Goal: Task Accomplishment & Management: Manage account settings

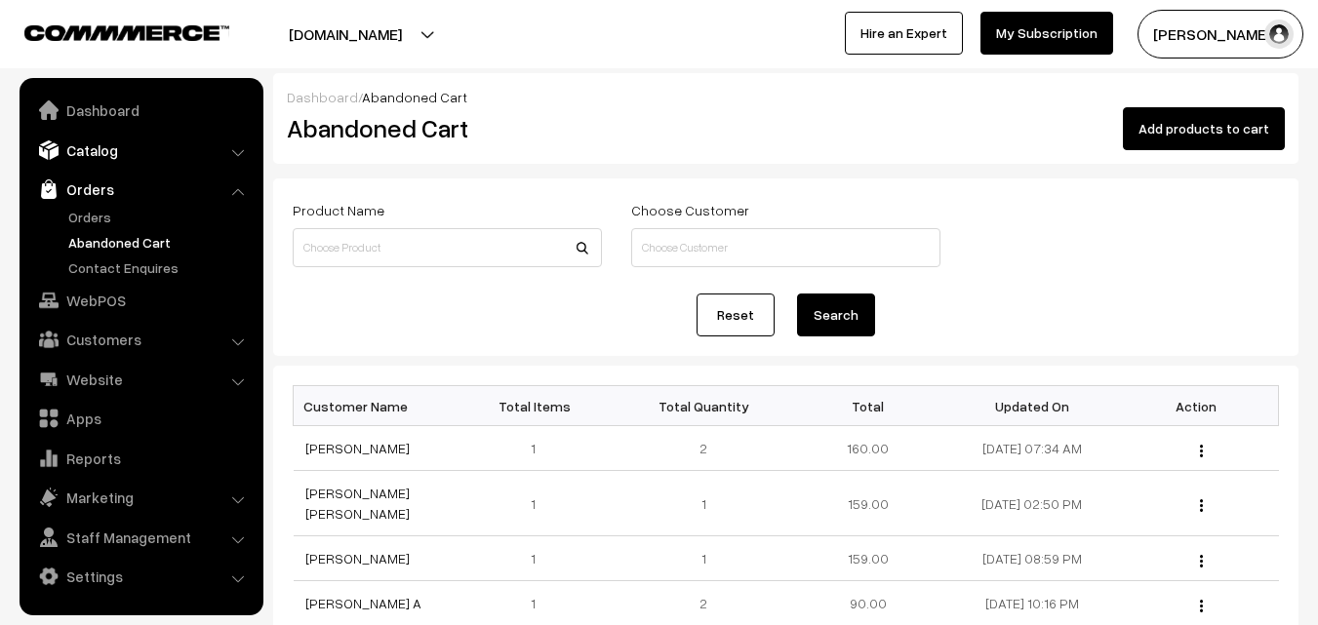
click at [96, 143] on link "Catalog" at bounding box center [140, 150] width 232 height 35
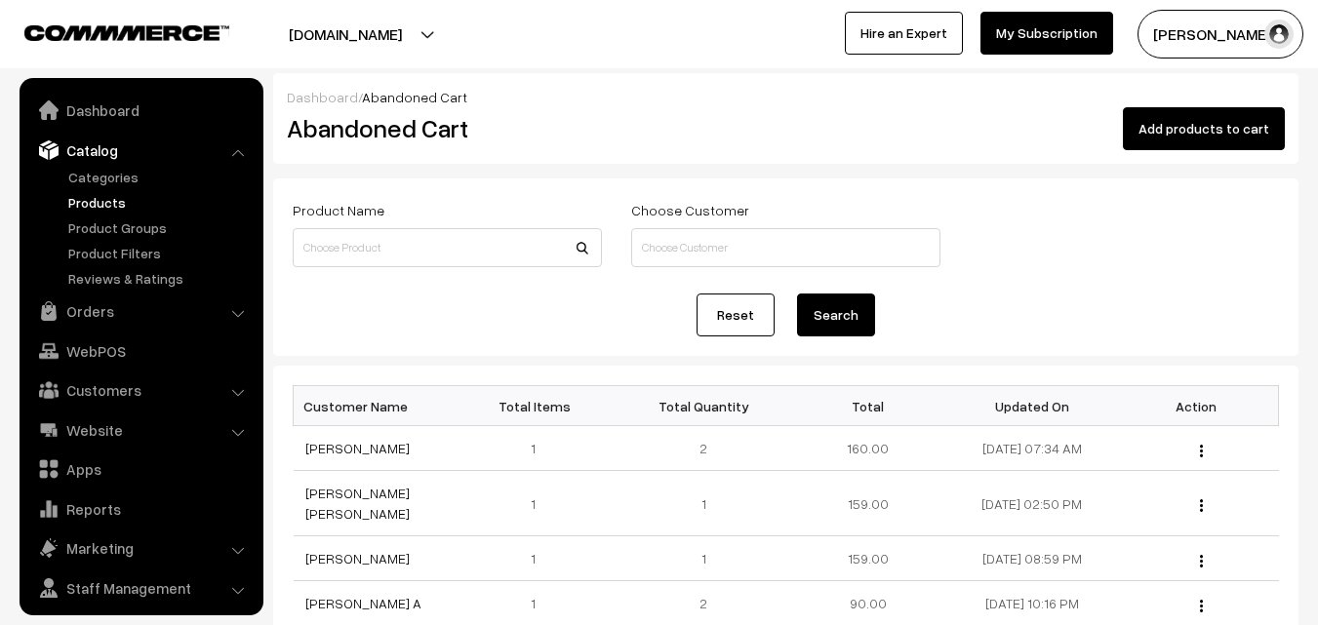
click at [102, 201] on link "Products" at bounding box center [159, 202] width 193 height 20
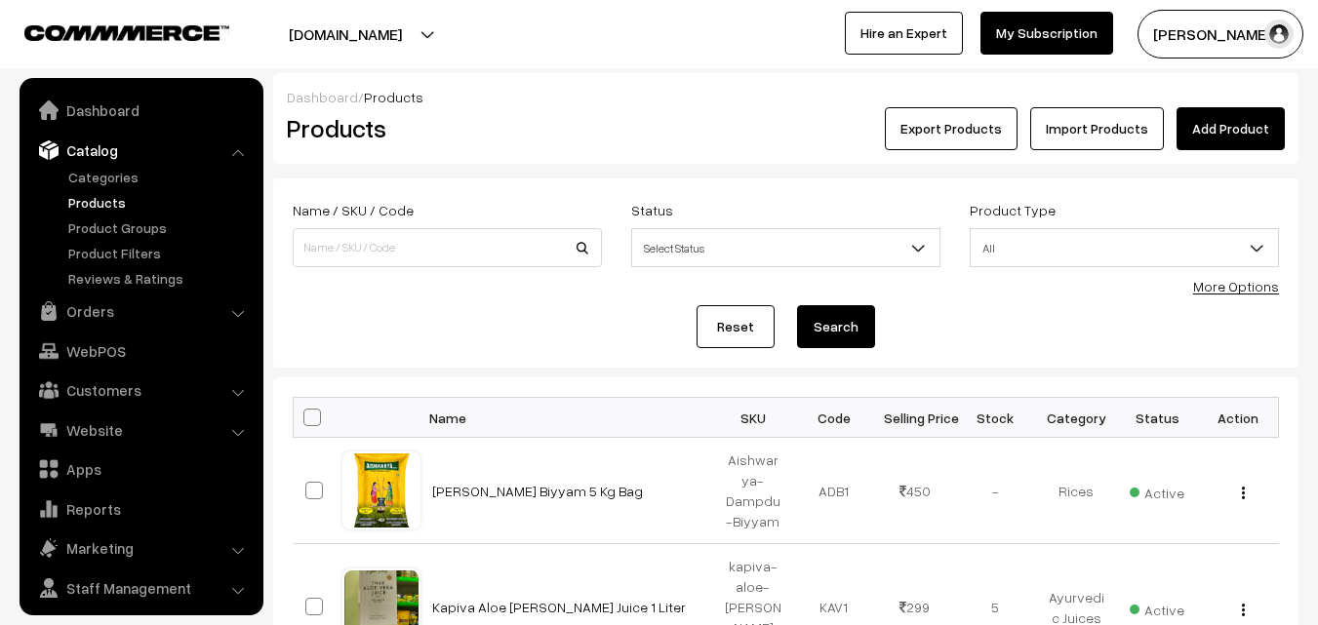
scroll to position [49, 0]
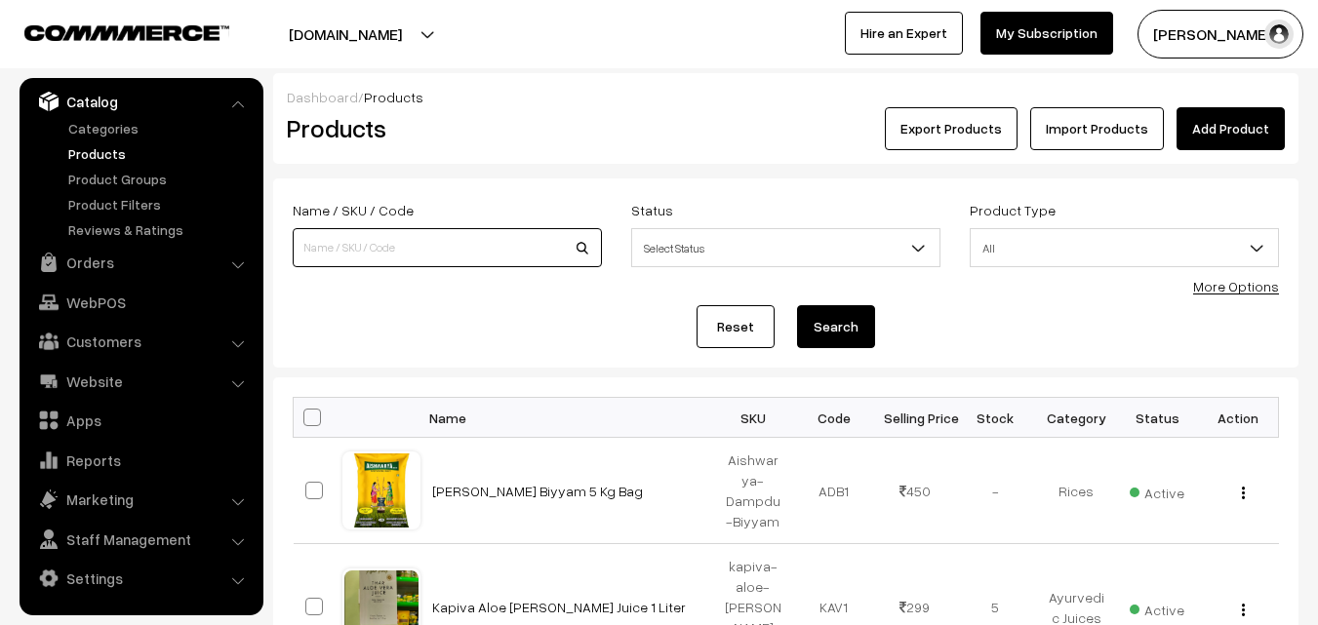
click at [334, 253] on input at bounding box center [447, 247] width 309 height 39
type input "rosemarry"
click at [797, 305] on button "Search" at bounding box center [836, 326] width 78 height 43
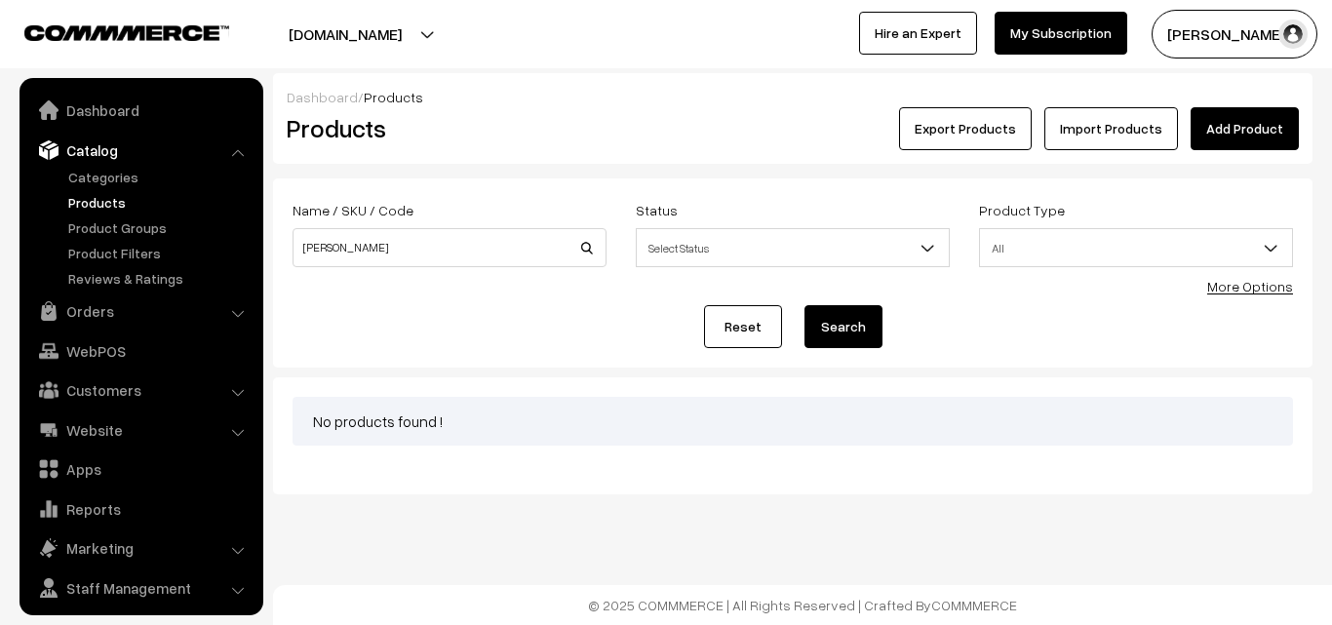
scroll to position [49, 0]
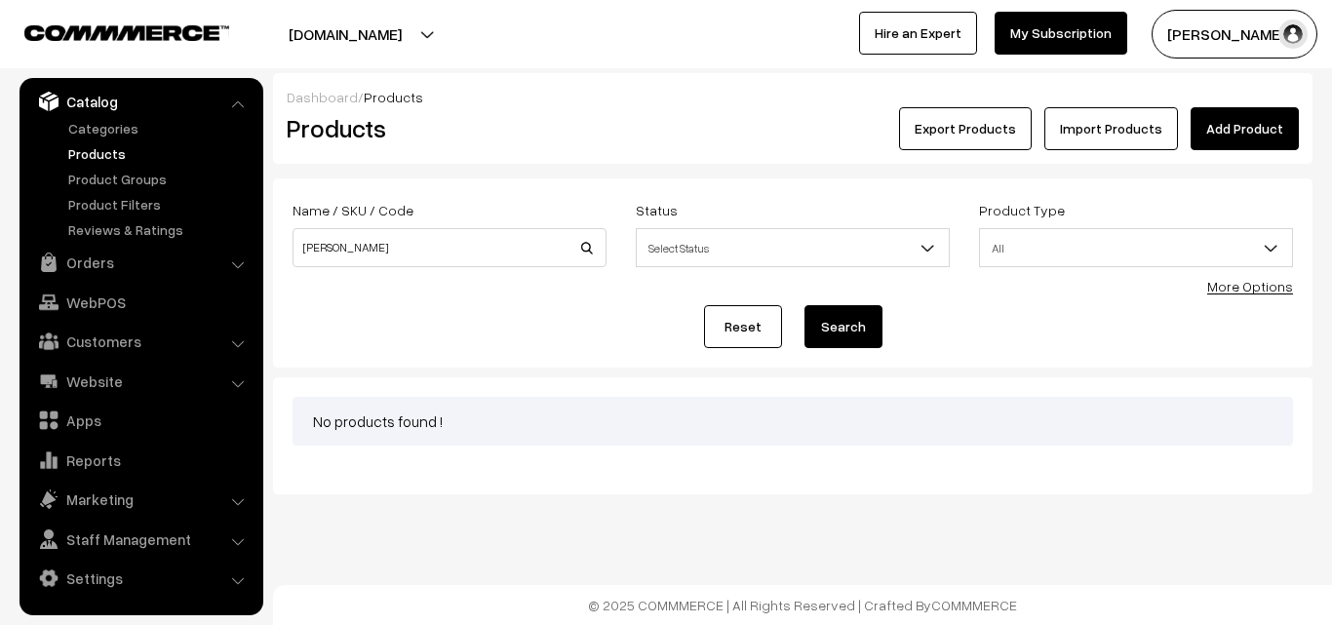
click at [411, 253] on input "[PERSON_NAME]" at bounding box center [450, 247] width 314 height 39
type input "rose"
click at [805, 305] on button "Search" at bounding box center [844, 326] width 78 height 43
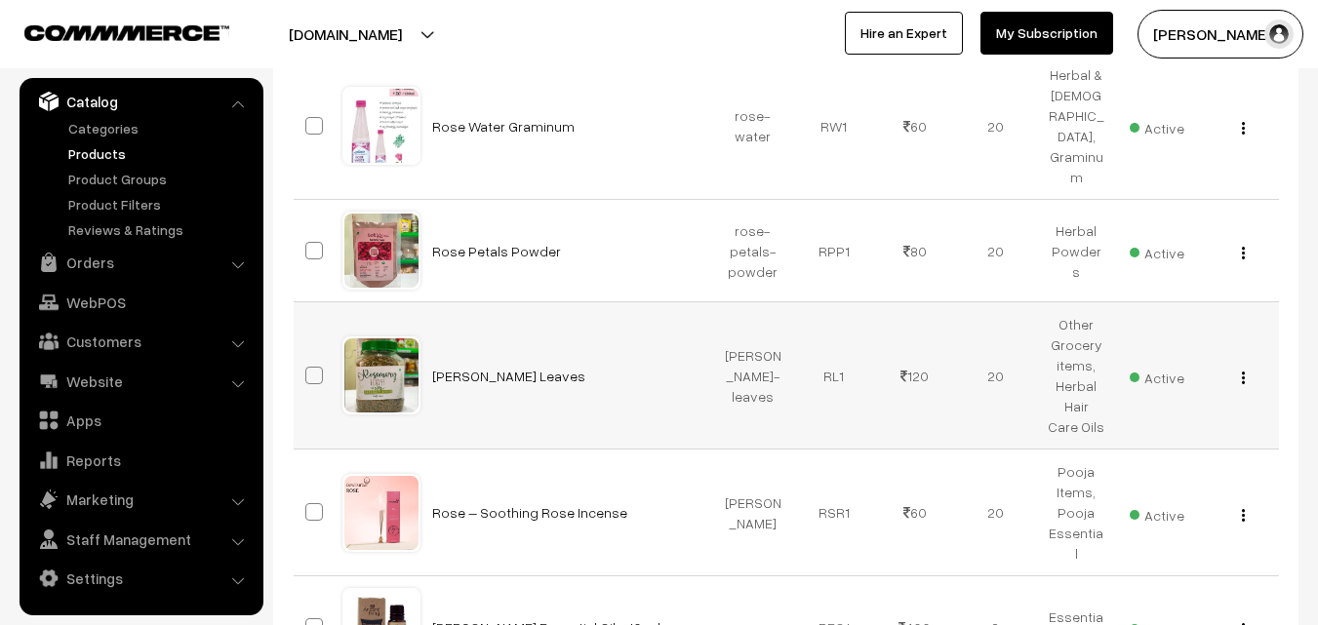
scroll to position [390, 0]
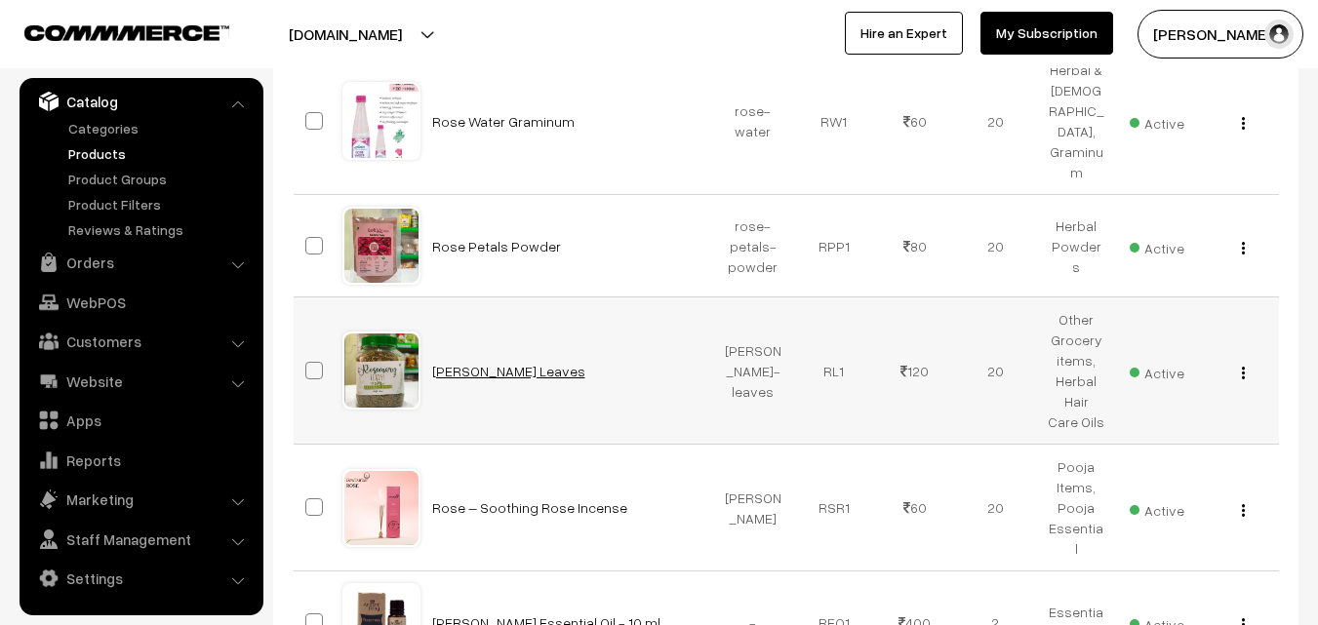
click at [481, 363] on link "Rosemary Leaves" at bounding box center [508, 371] width 153 height 17
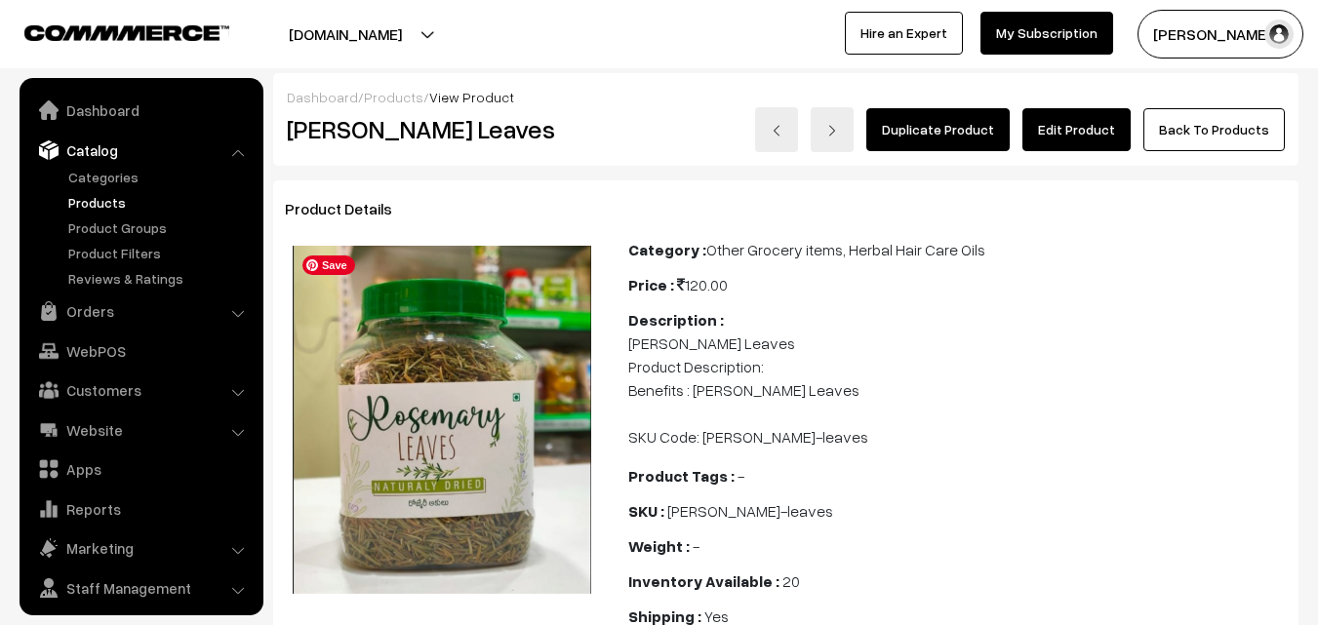
scroll to position [49, 0]
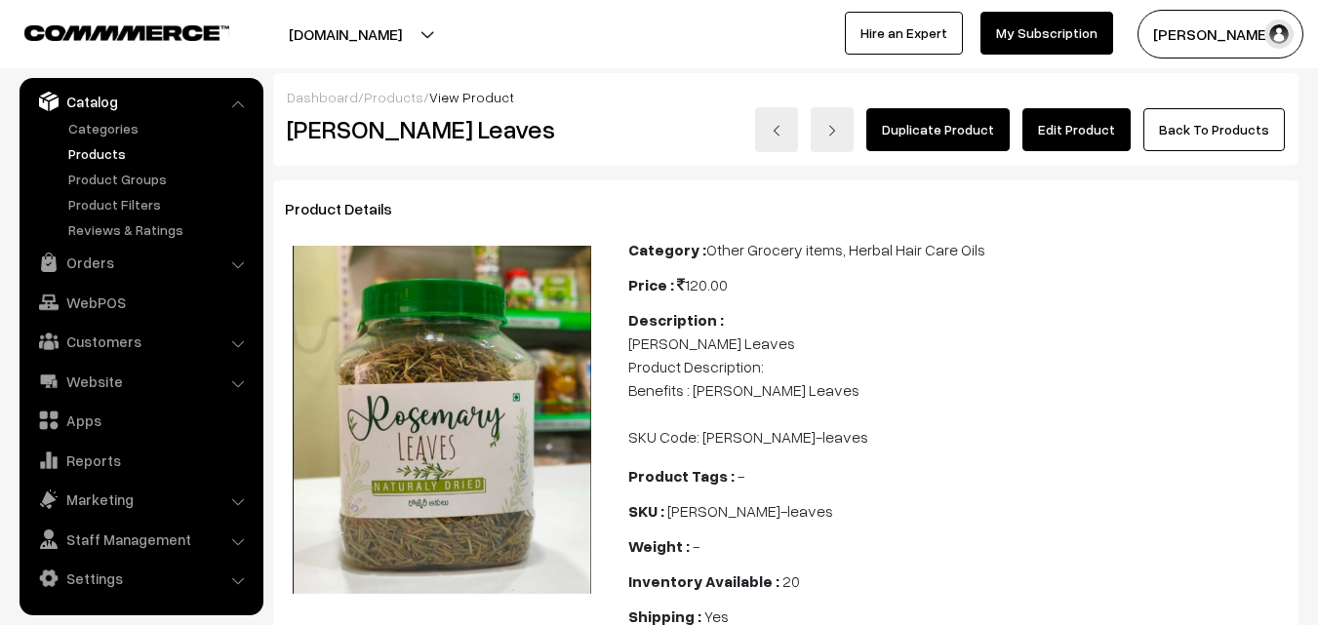
click at [1070, 132] on link "Edit Product" at bounding box center [1076, 129] width 108 height 43
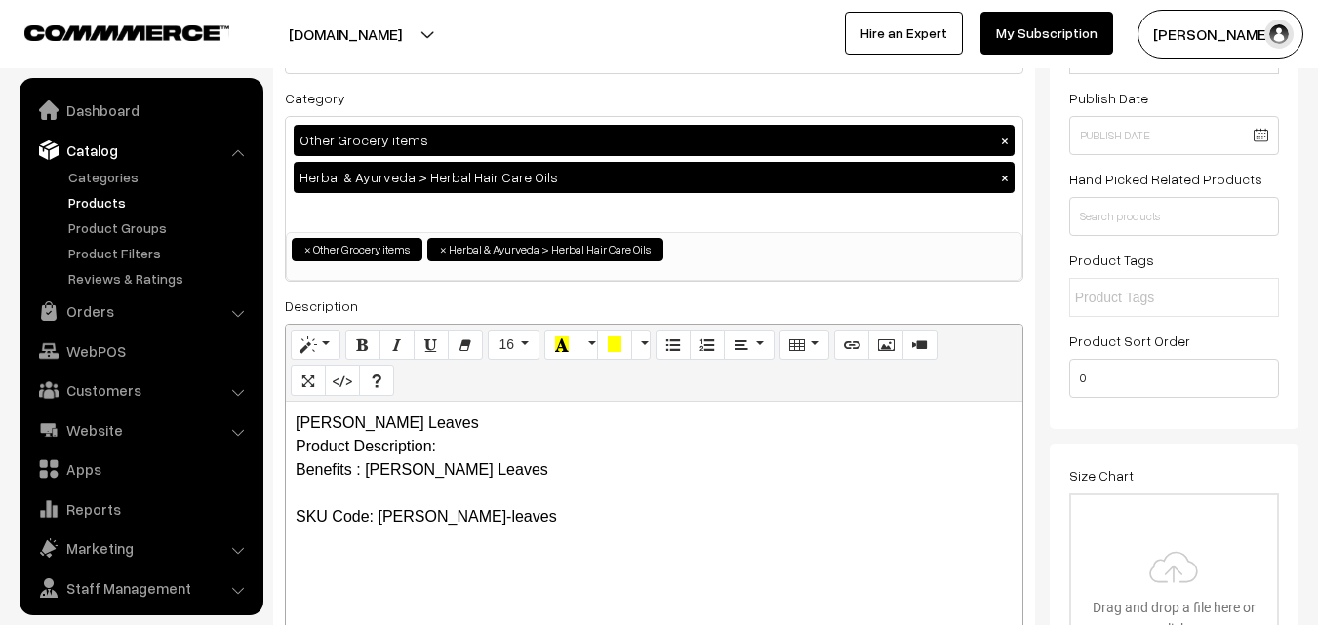
scroll to position [49, 0]
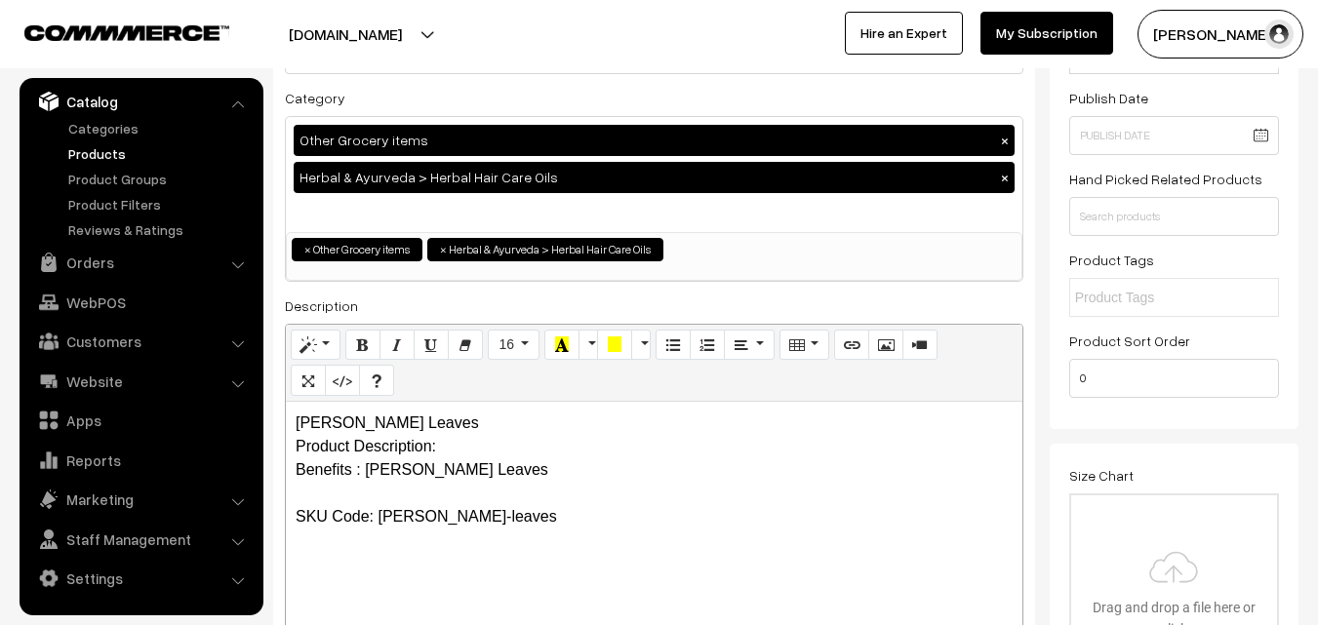
click at [294, 468] on div "Rosemary Leaves Product Description: Benefits : Rosemary Leaves SKU Code: rosem…" at bounding box center [654, 524] width 736 height 244
click at [498, 473] on p "Rosemary Leaves Product Description: Benefits : Rosemary Leaves SKU Code: rosem…" at bounding box center [654, 470] width 717 height 117
drag, startPoint x: 467, startPoint y: 421, endPoint x: 729, endPoint y: 421, distance: 261.4
click at [476, 421] on p "Rosemary Leaves Product Description: Benefits : Rosemary Leaves SKU Code: rosem…" at bounding box center [654, 470] width 717 height 117
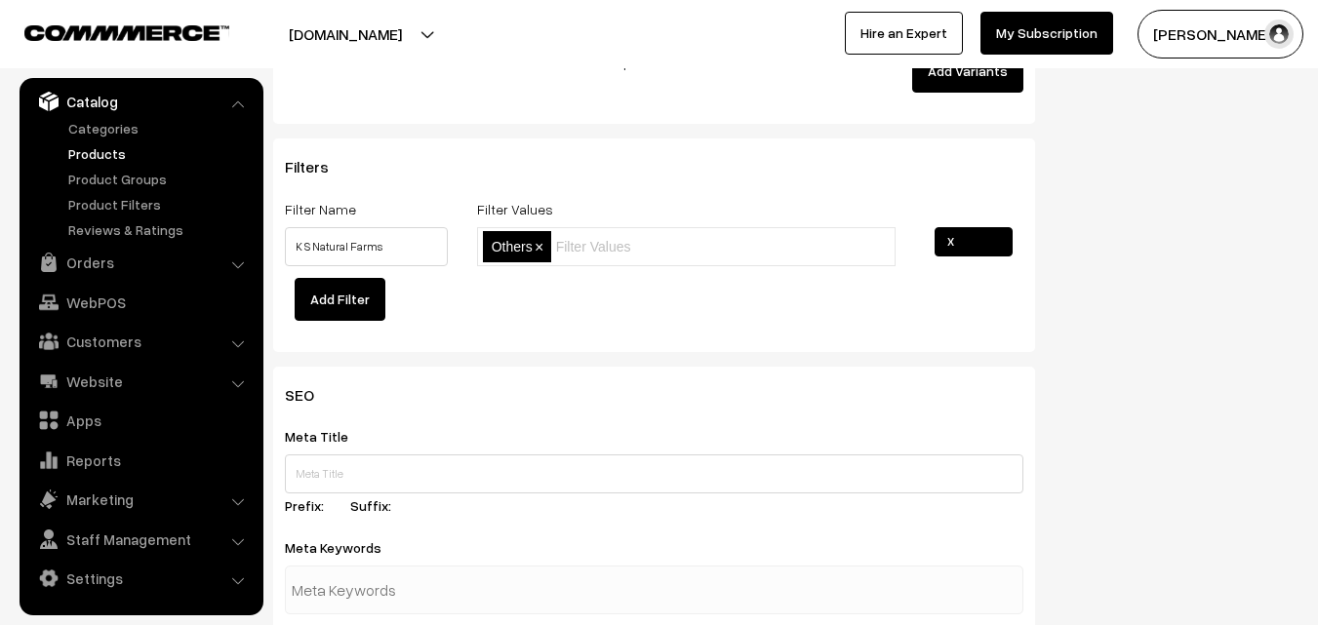
scroll to position [2633, 0]
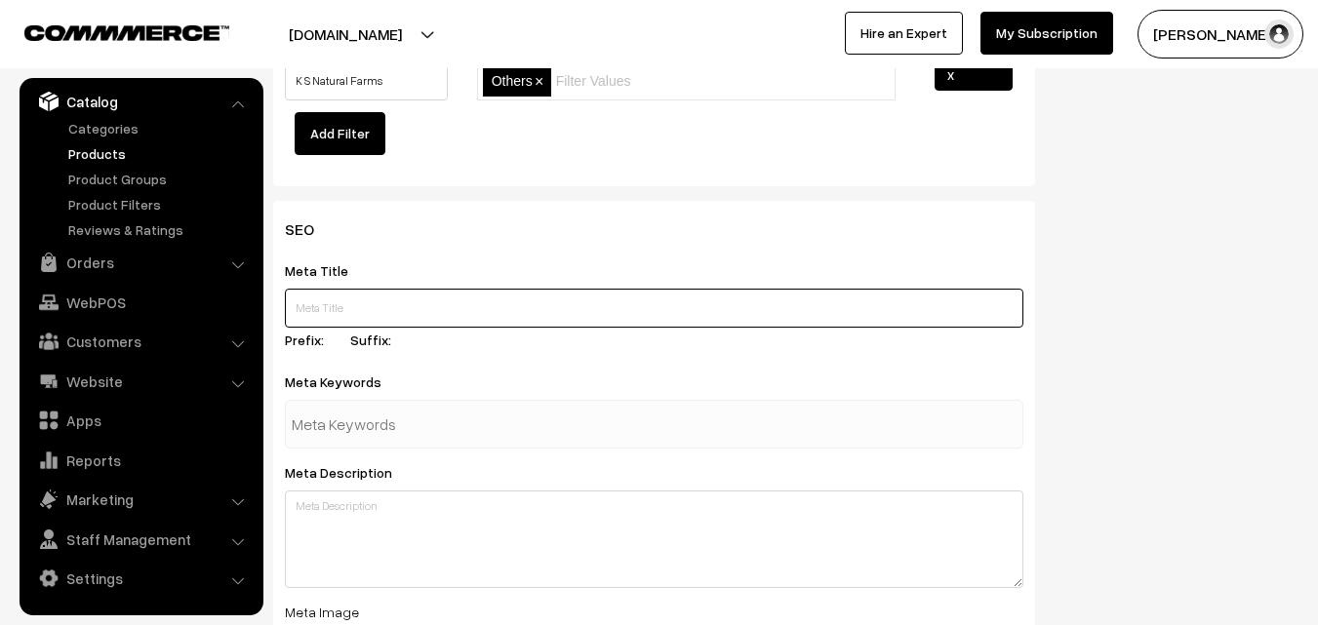
click at [431, 309] on input "text" at bounding box center [654, 308] width 738 height 39
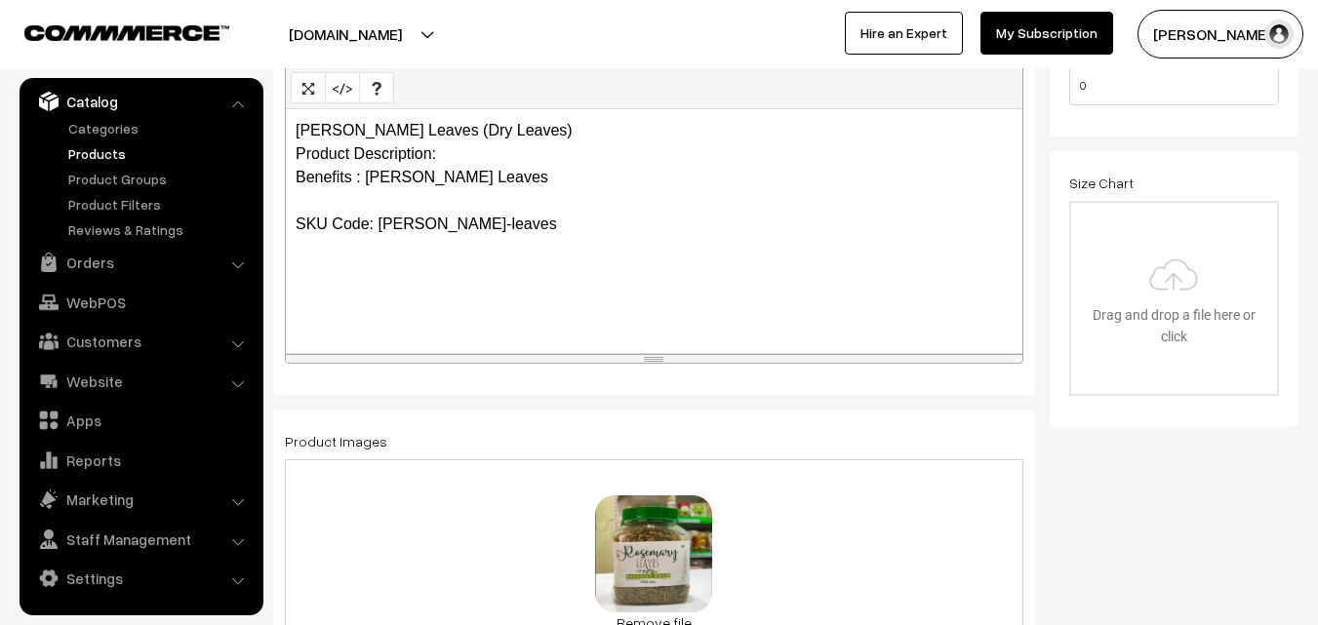
scroll to position [390, 0]
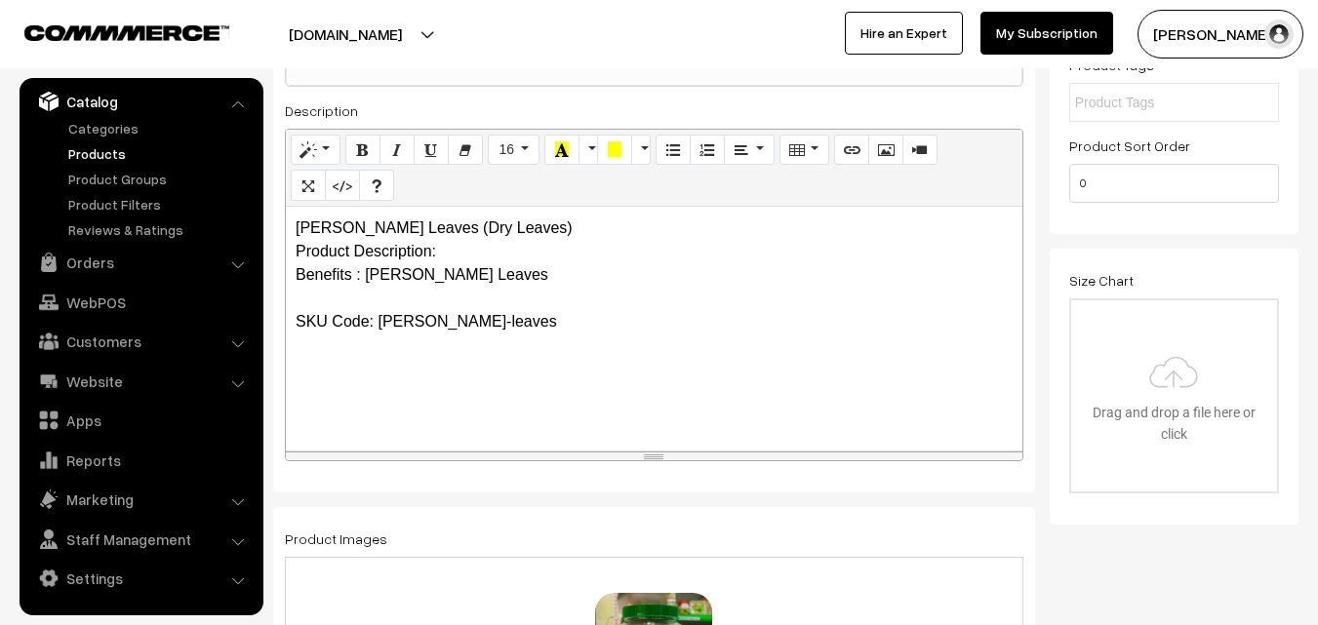
type input "Buy Rosemarr"
drag, startPoint x: 295, startPoint y: 227, endPoint x: 524, endPoint y: 231, distance: 229.2
click at [524, 231] on div "Rosemary Leaves (Dry Leaves) Product Description: Benefits : Rosemary Leaves SK…" at bounding box center [654, 329] width 736 height 244
click at [421, 236] on p "Rosemary Leaves (Dry Leaves) Product Description: Benefits : Rosemary Leaves SK…" at bounding box center [654, 275] width 717 height 117
drag, startPoint x: 421, startPoint y: 225, endPoint x: 519, endPoint y: 226, distance: 97.5
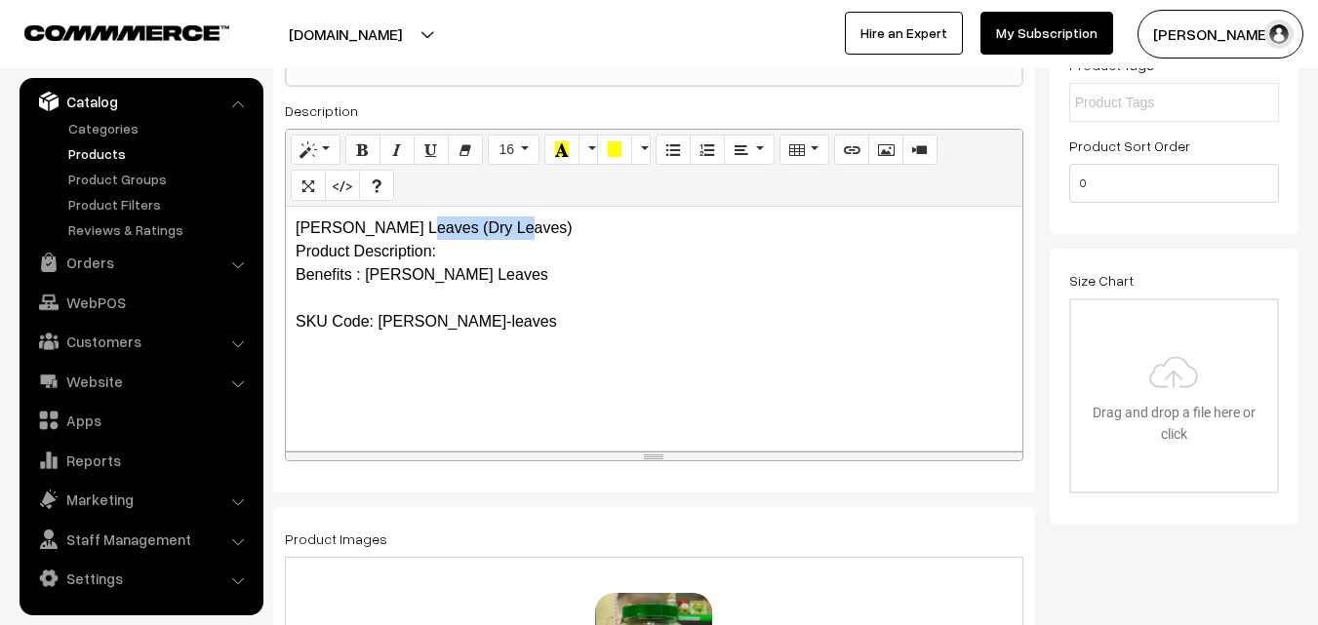
click at [519, 226] on p "Rosemary Leaves (Dry Leaves) Product Description: Benefits : Rosemary Leaves SK…" at bounding box center [654, 275] width 717 height 117
click at [454, 232] on p "Rosemary Leaves Product Description: Benefits : Rosemary Leaves SKU Code: rosem…" at bounding box center [654, 275] width 717 height 117
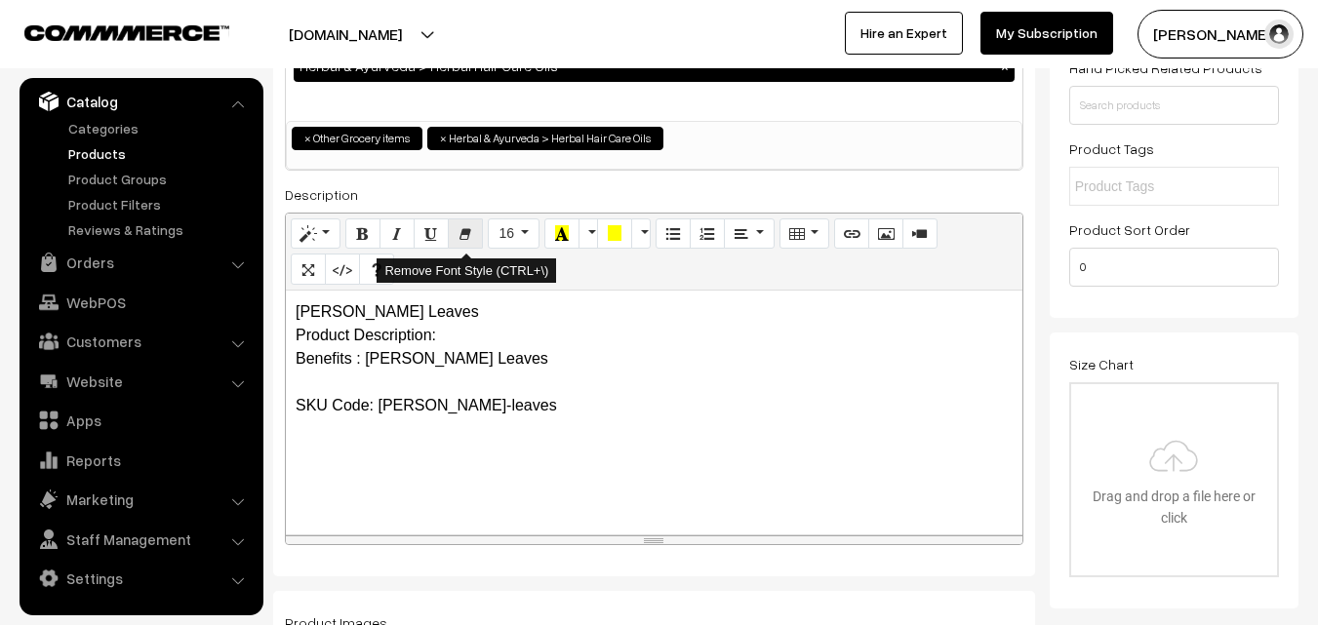
scroll to position [98, 0]
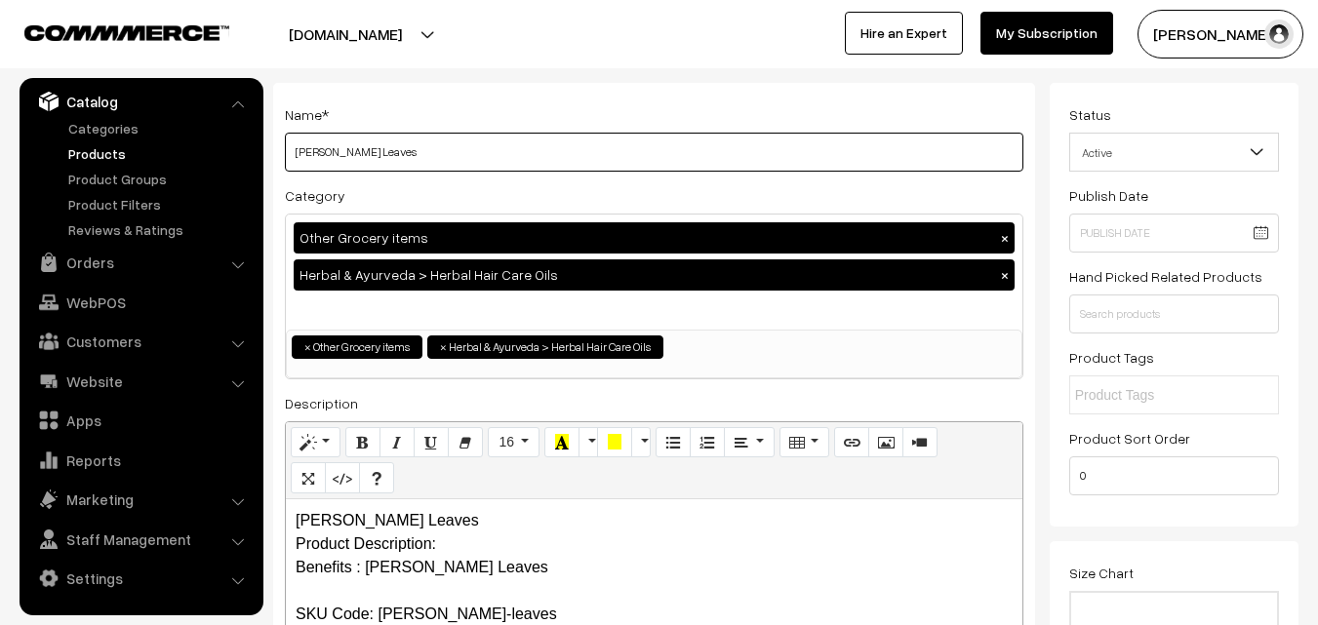
click at [413, 152] on input "Rosemary Leaves" at bounding box center [654, 152] width 738 height 39
drag, startPoint x: 291, startPoint y: 149, endPoint x: 493, endPoint y: 149, distance: 201.9
click at [493, 149] on input "Rosemary Leaves 100 Grams" at bounding box center [654, 152] width 738 height 39
type input "Rosemary Leaves 100 Grams"
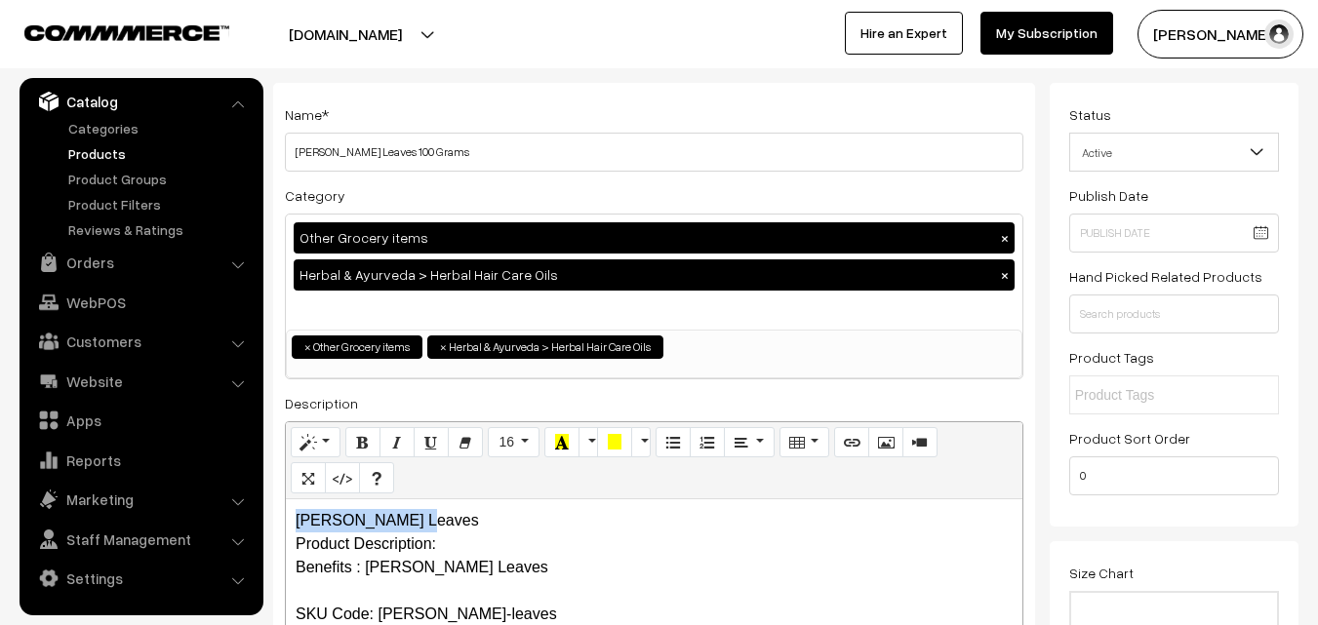
drag, startPoint x: 299, startPoint y: 514, endPoint x: 440, endPoint y: 515, distance: 140.5
click at [440, 515] on p "Rosemary Leaves Product Description: Benefits : Rosemary Leaves SKU Code: rosem…" at bounding box center [654, 567] width 717 height 117
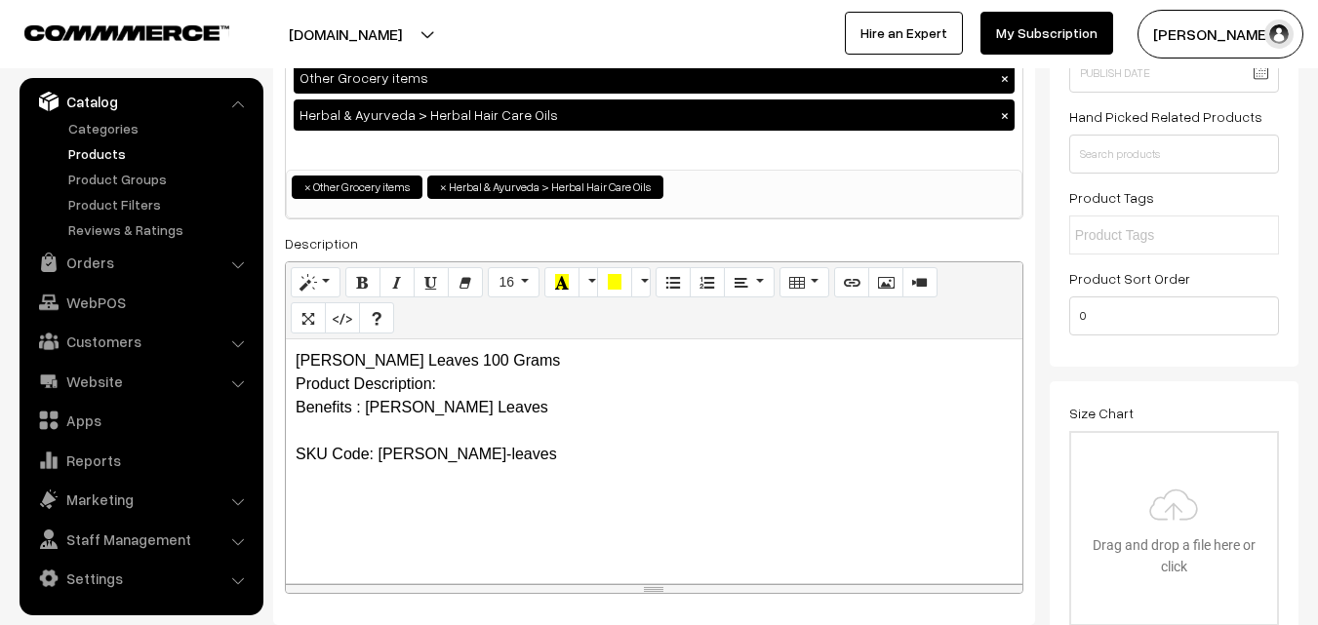
scroll to position [293, 0]
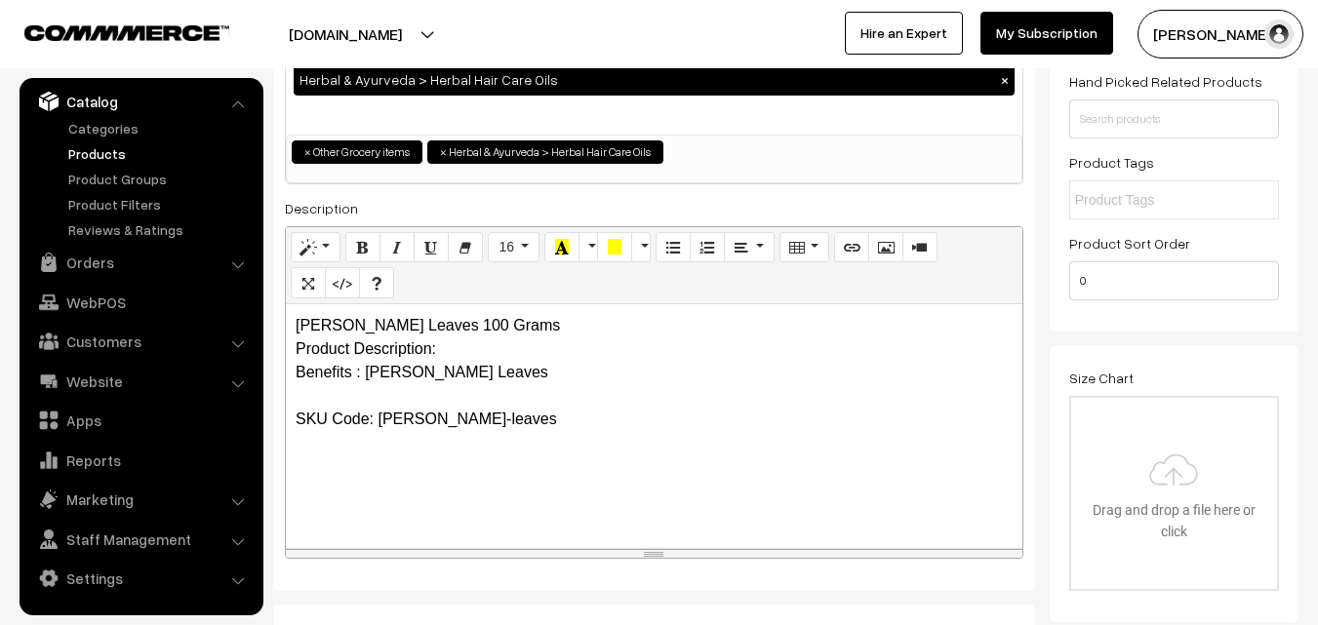
drag, startPoint x: 442, startPoint y: 351, endPoint x: 503, endPoint y: 353, distance: 61.5
click at [442, 353] on p "Rosemary Leaves 100 Grams Product Description: Benefits : Rosemary Leaves SKU C…" at bounding box center [654, 372] width 717 height 117
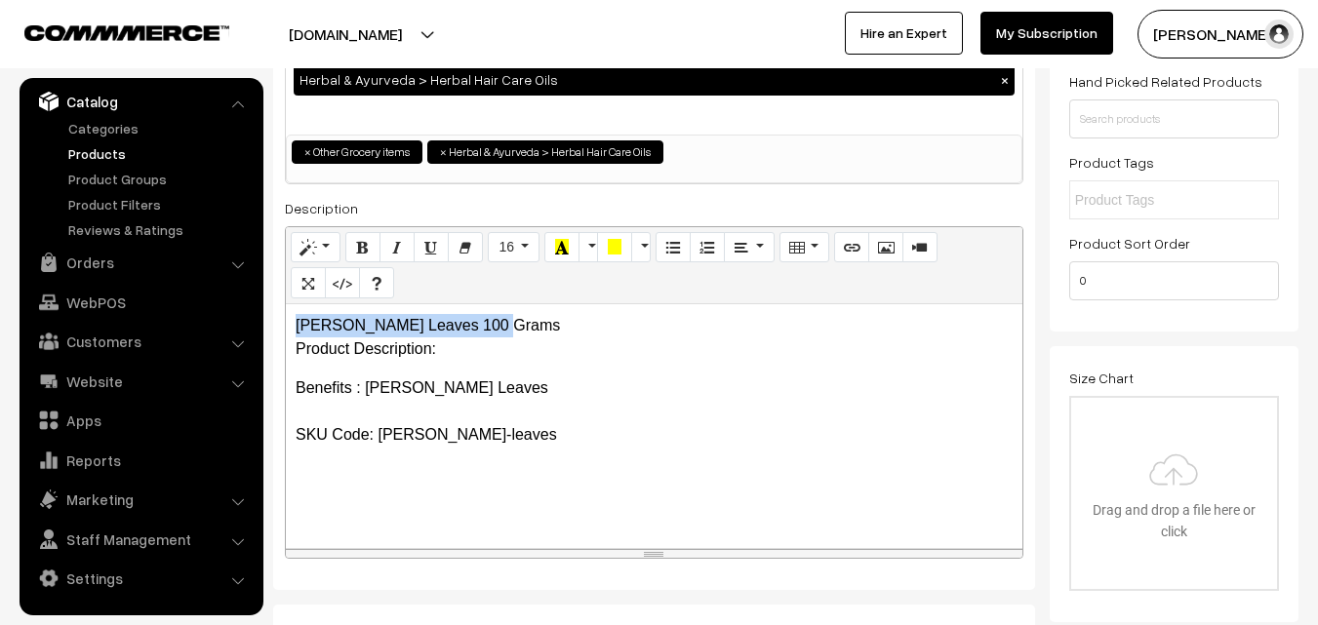
drag, startPoint x: 295, startPoint y: 324, endPoint x: 536, endPoint y: 324, distance: 241.9
click at [536, 324] on div "Rosemary Leaves 100 Grams Product Description: Benefits : Rosemary Leaves SKU C…" at bounding box center [654, 426] width 736 height 244
copy p "[PERSON_NAME] Leaves 100 Grams"
click at [446, 351] on p "Rosemary Leaves 100 Grams Product Description:" at bounding box center [654, 337] width 717 height 47
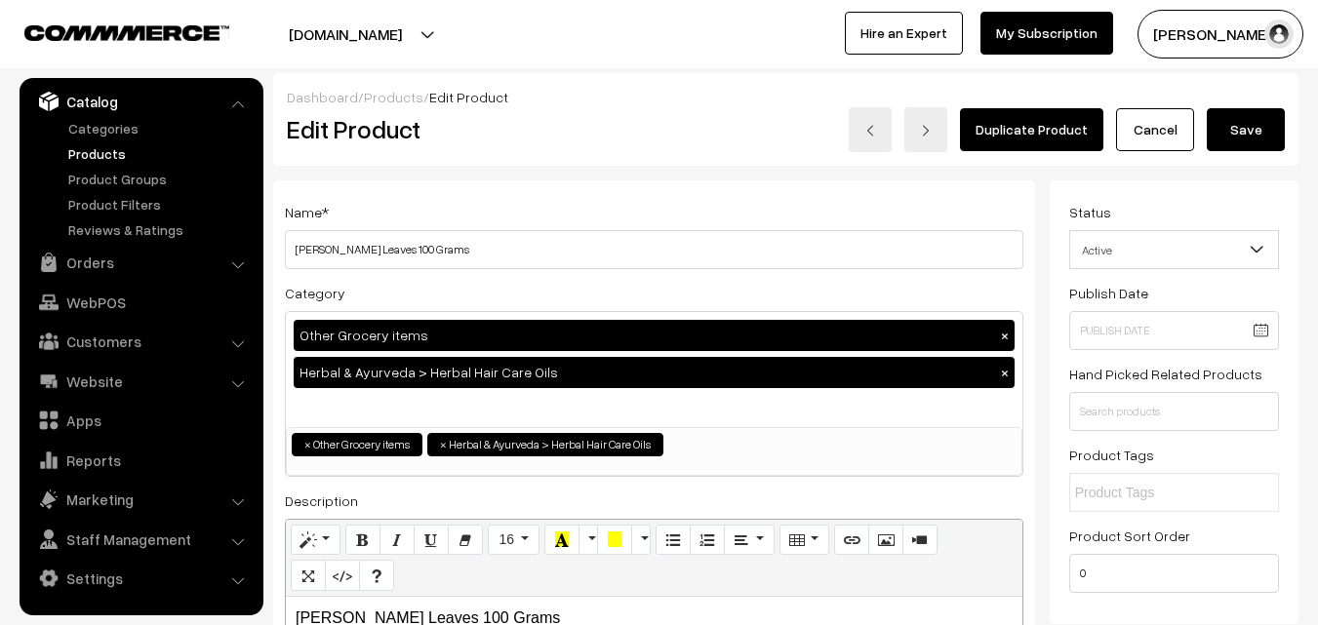
scroll to position [98, 0]
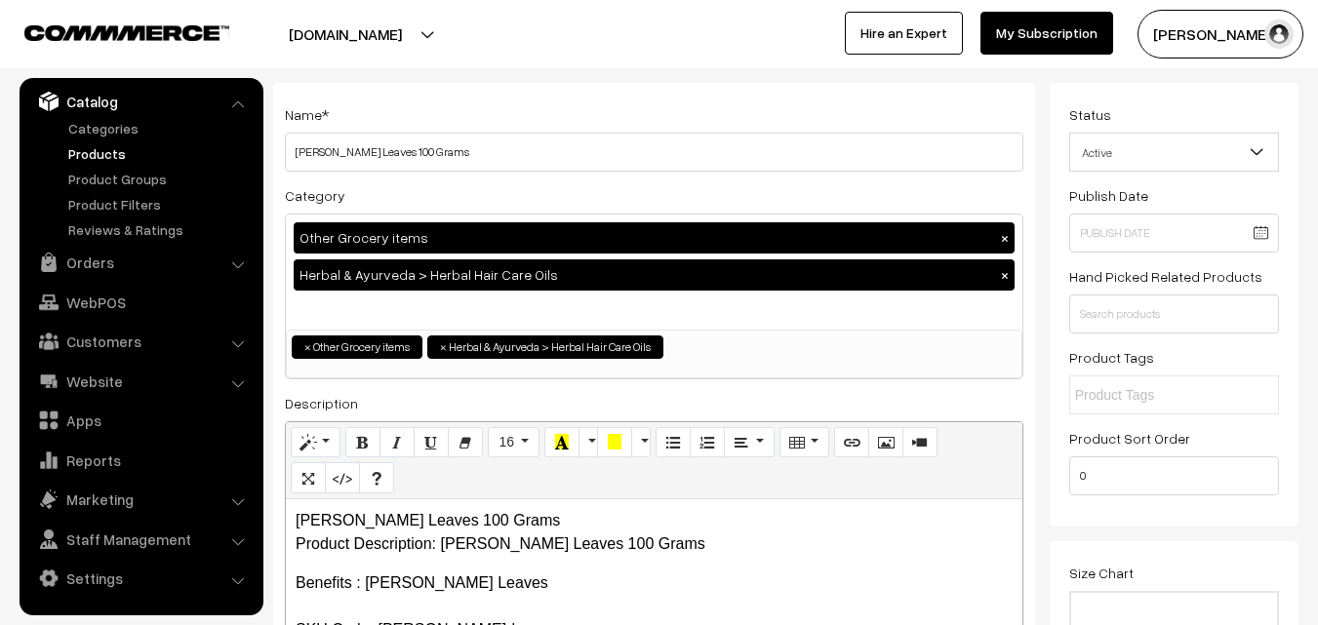
click at [418, 407] on div "Description <p>Rosemary Leaves<br>Product Description:<br>&nbsp;&nbsp;&nbsp; Be…" at bounding box center [654, 572] width 738 height 363
click at [659, 541] on p "Rosemary Leaves 100 Grams Product Description: Rosemary Leaves 100 Grams" at bounding box center [654, 532] width 717 height 47
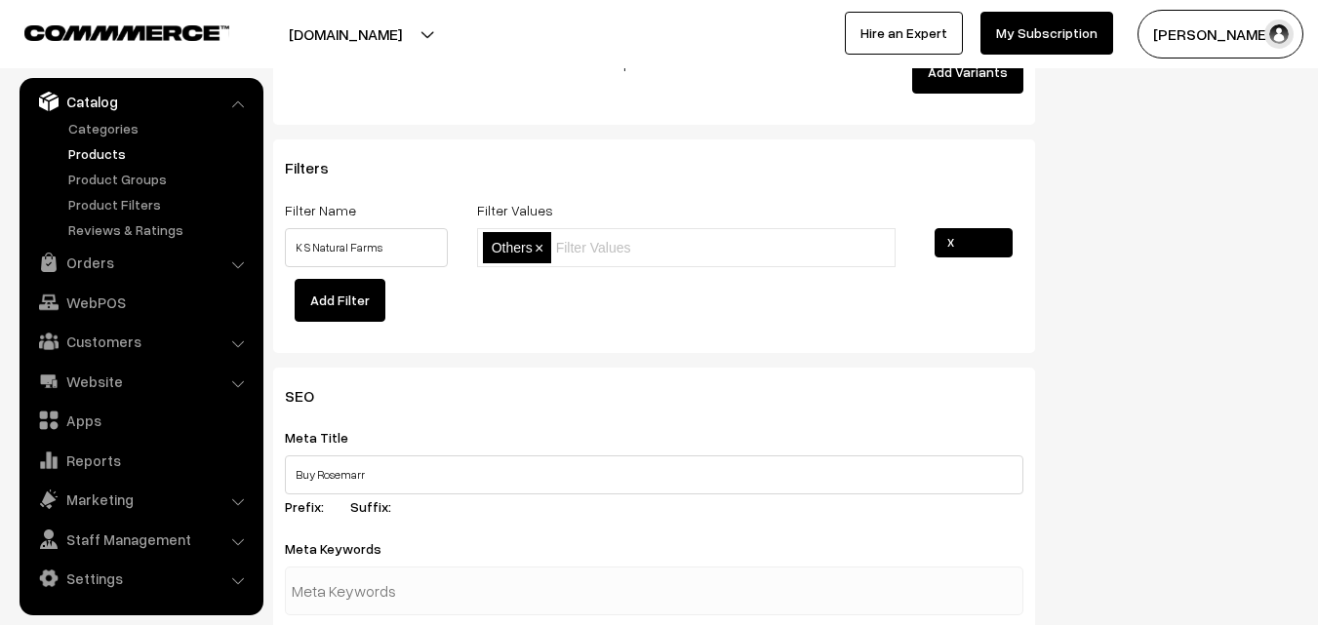
scroll to position [2536, 0]
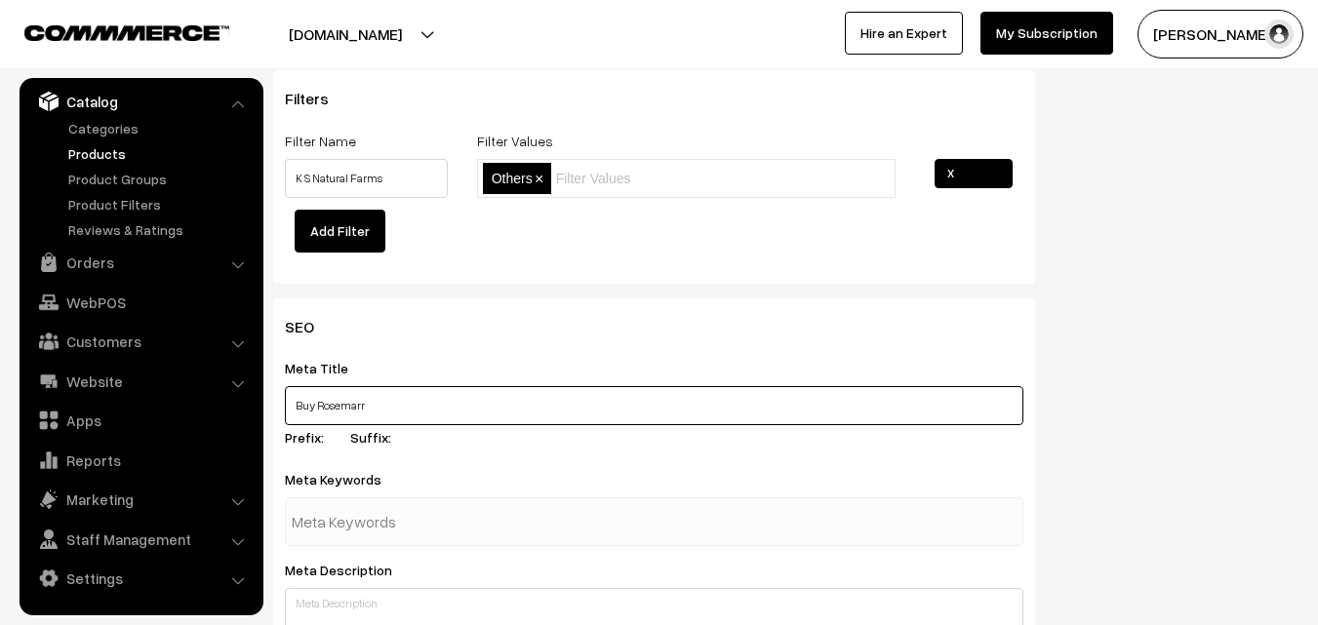
drag, startPoint x: 395, startPoint y: 400, endPoint x: 287, endPoint y: 403, distance: 108.3
click at [287, 403] on input "Buy Rosemarr" at bounding box center [654, 405] width 738 height 39
paste input "y Leaves Dried in Hyderabad| Rosemary Leaves Nearme"
click at [499, 407] on input "Buy Rosemary Leaves Dried in Hyderabad| Rosemary Leaves Nearme" at bounding box center [654, 405] width 738 height 39
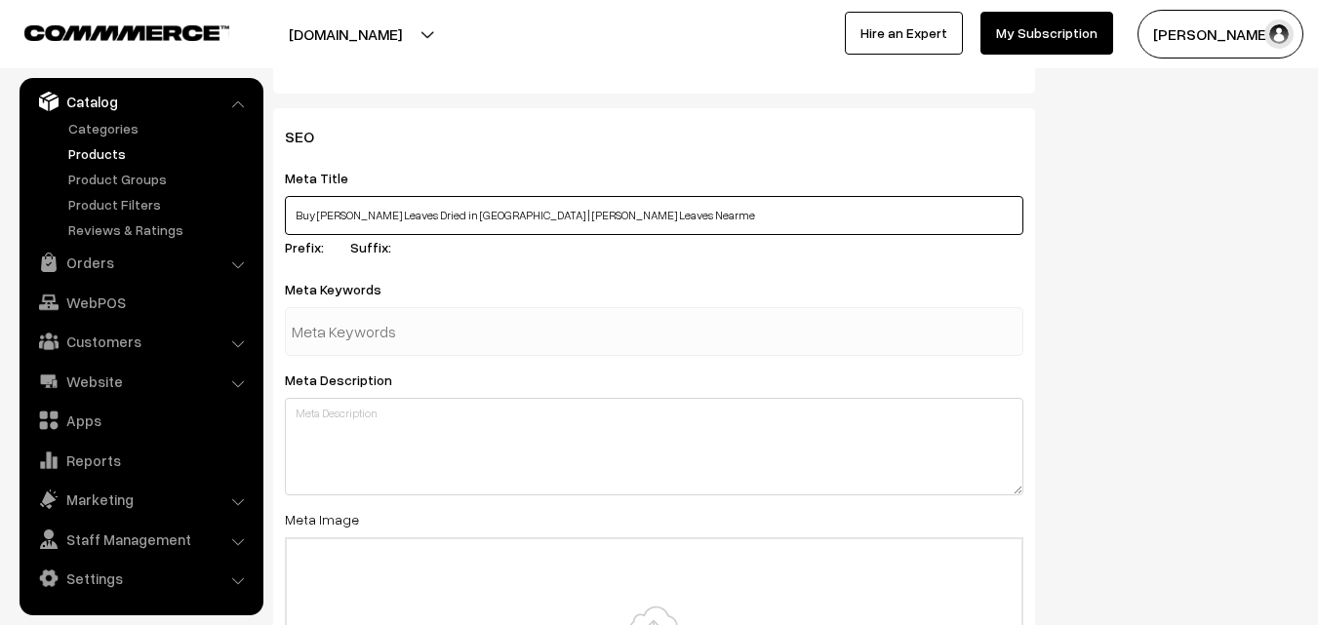
scroll to position [2731, 0]
type input "Buy [PERSON_NAME] Leaves Dried in [GEOGRAPHIC_DATA] | [PERSON_NAME] Leaves Near…"
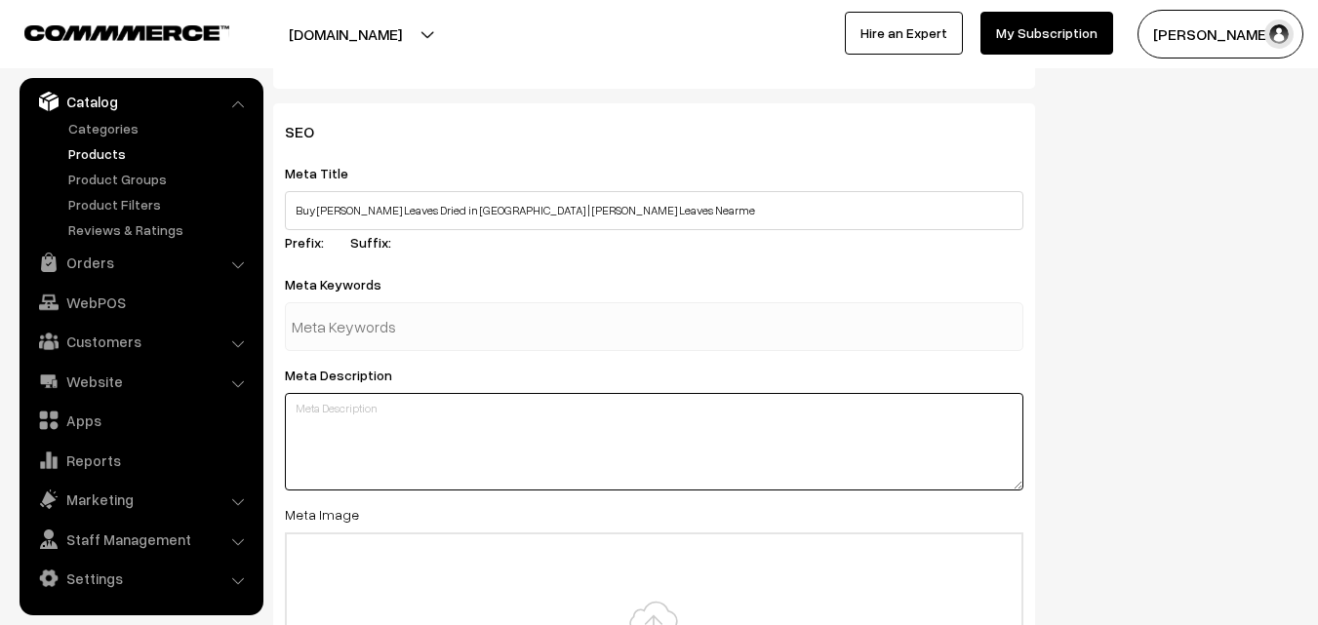
click at [503, 425] on textarea at bounding box center [654, 442] width 738 height 98
paste textarea "Buy [PERSON_NAME] Leaves Dried in [GEOGRAPHIC_DATA] Online, Good Quaility, [PER…"
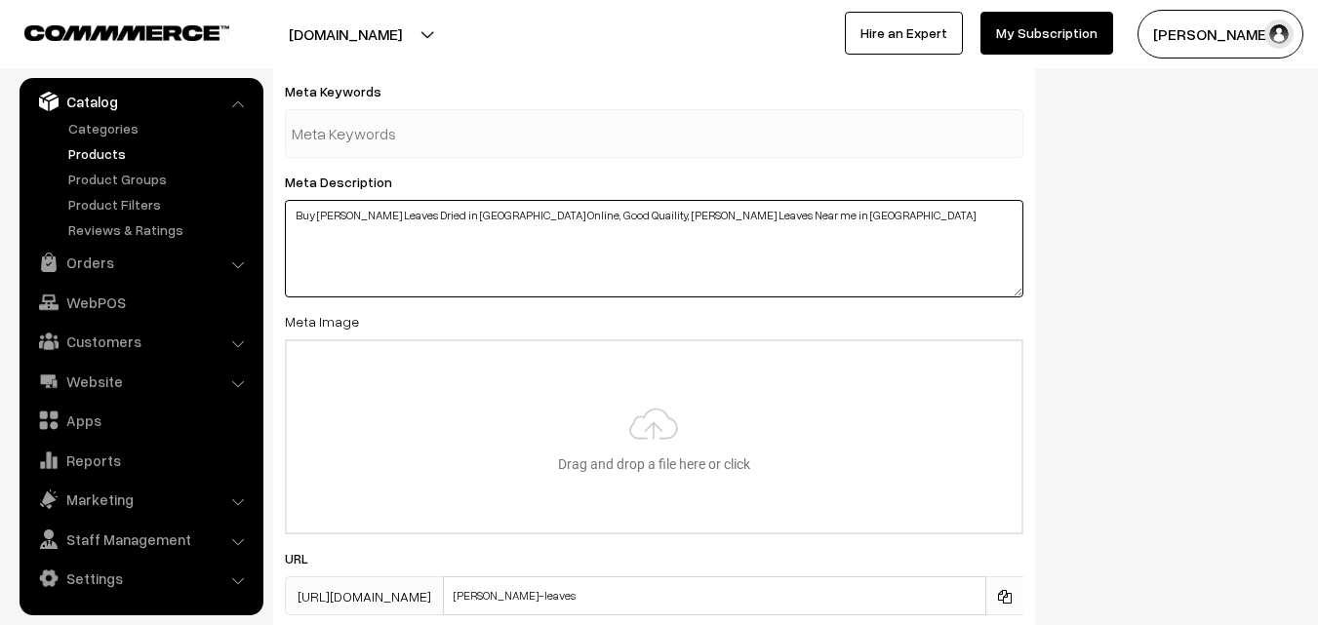
scroll to position [2926, 0]
type textarea "Buy [PERSON_NAME] Leaves Dried in [GEOGRAPHIC_DATA] Online, Good Quaility, [PER…"
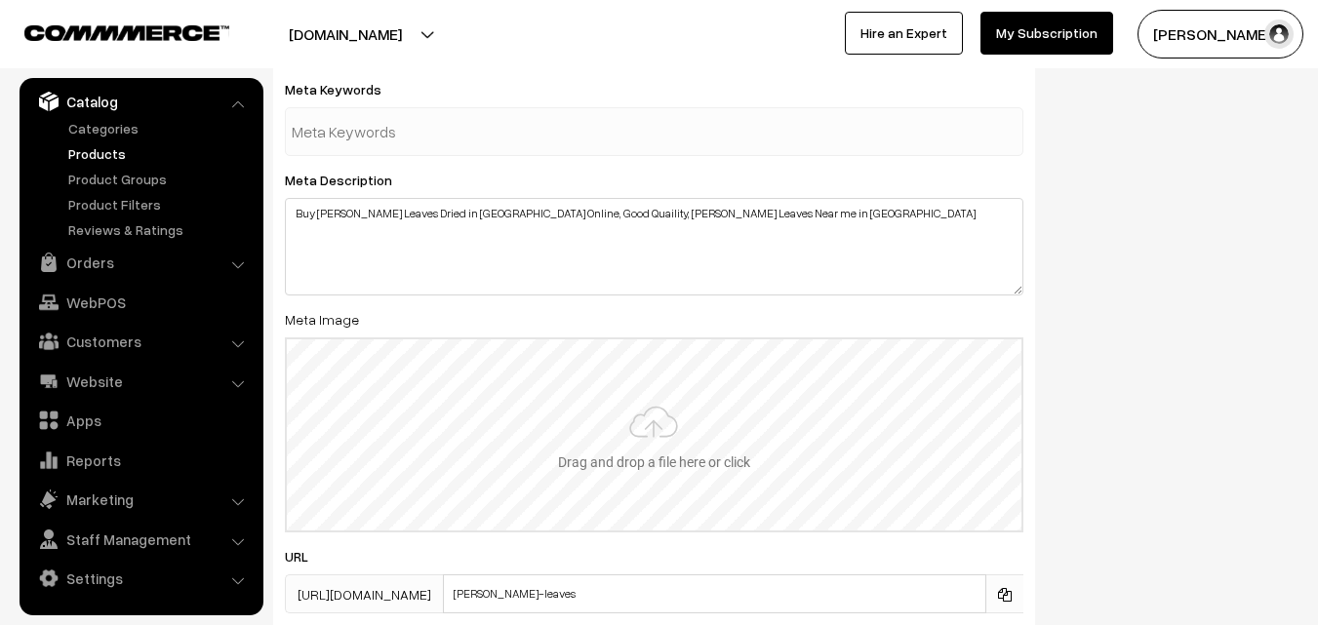
click at [646, 430] on input "file" at bounding box center [654, 434] width 734 height 191
type input "C:\fakepath\rosemary-leaves-dry.jpg"
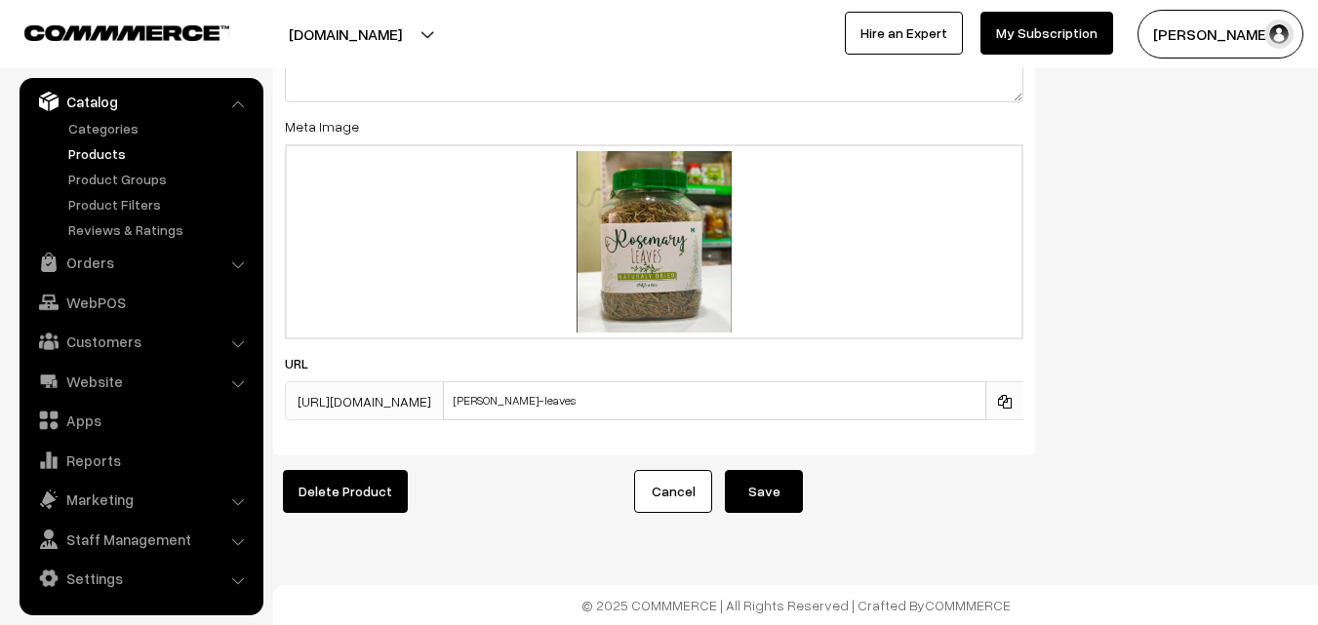
scroll to position [3134, 0]
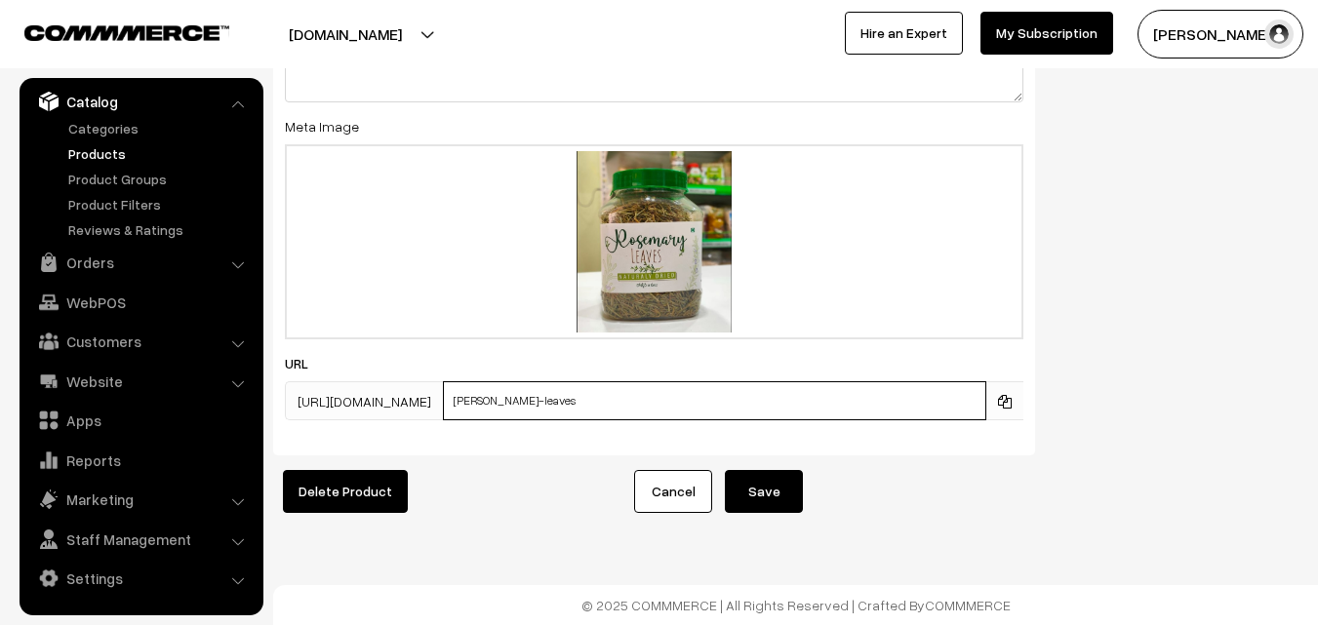
click at [624, 381] on input "[PERSON_NAME]-leaves" at bounding box center [714, 400] width 543 height 39
type input "rosemary-leaves-in-hyderabad"
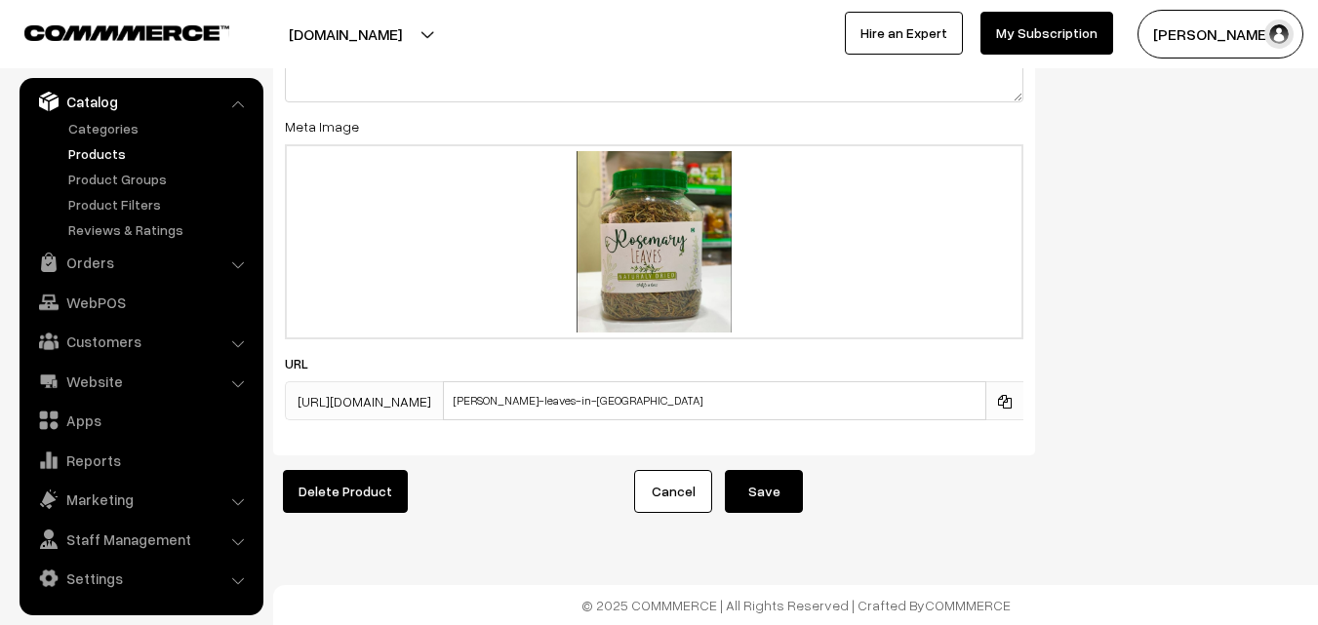
click at [784, 470] on button "Save" at bounding box center [764, 491] width 78 height 43
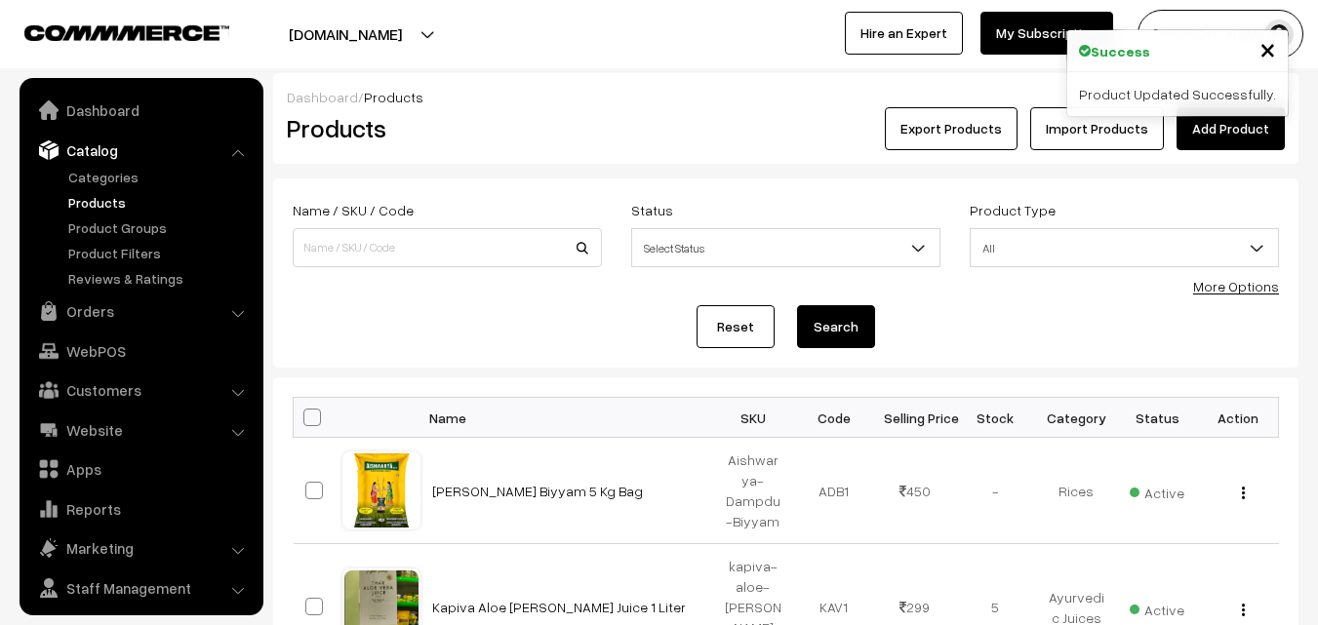
scroll to position [49, 0]
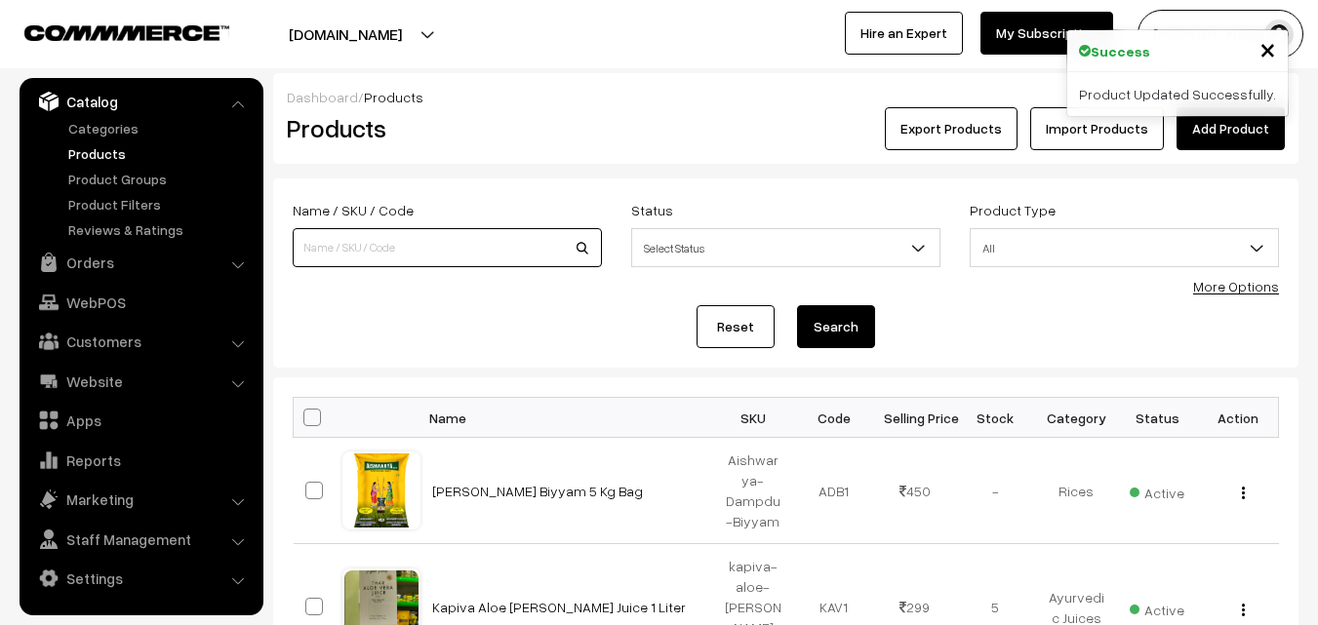
click at [429, 248] on input at bounding box center [447, 247] width 309 height 39
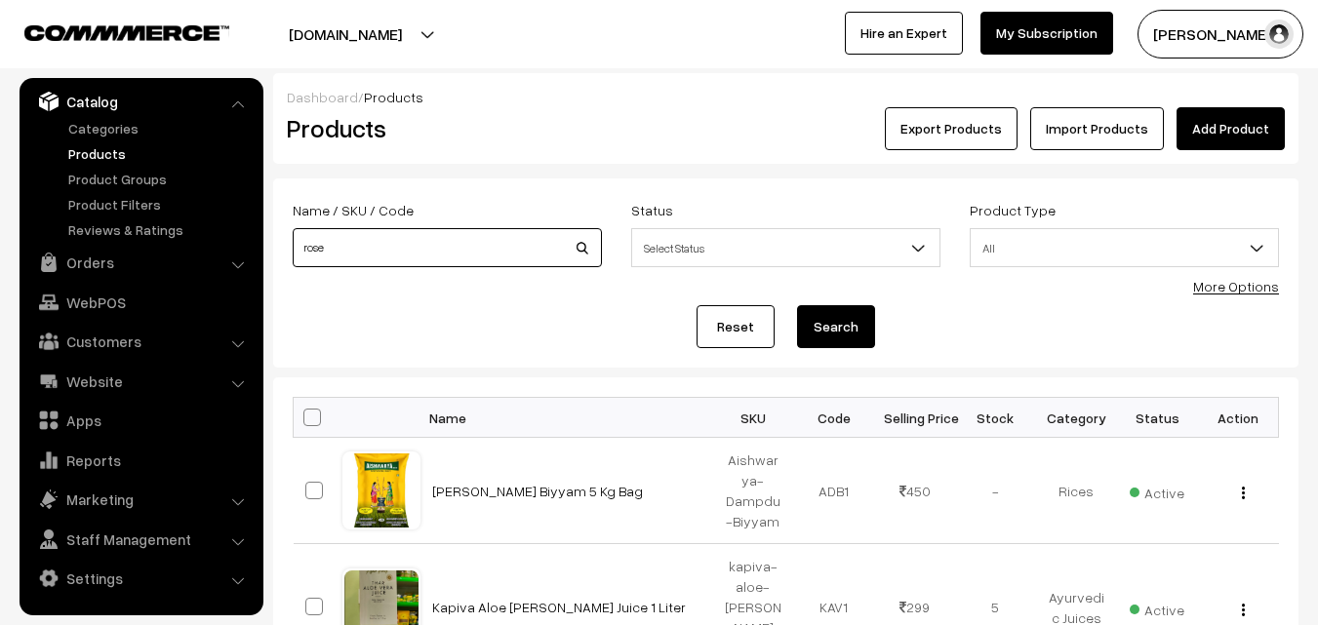
type input "rosemarry"
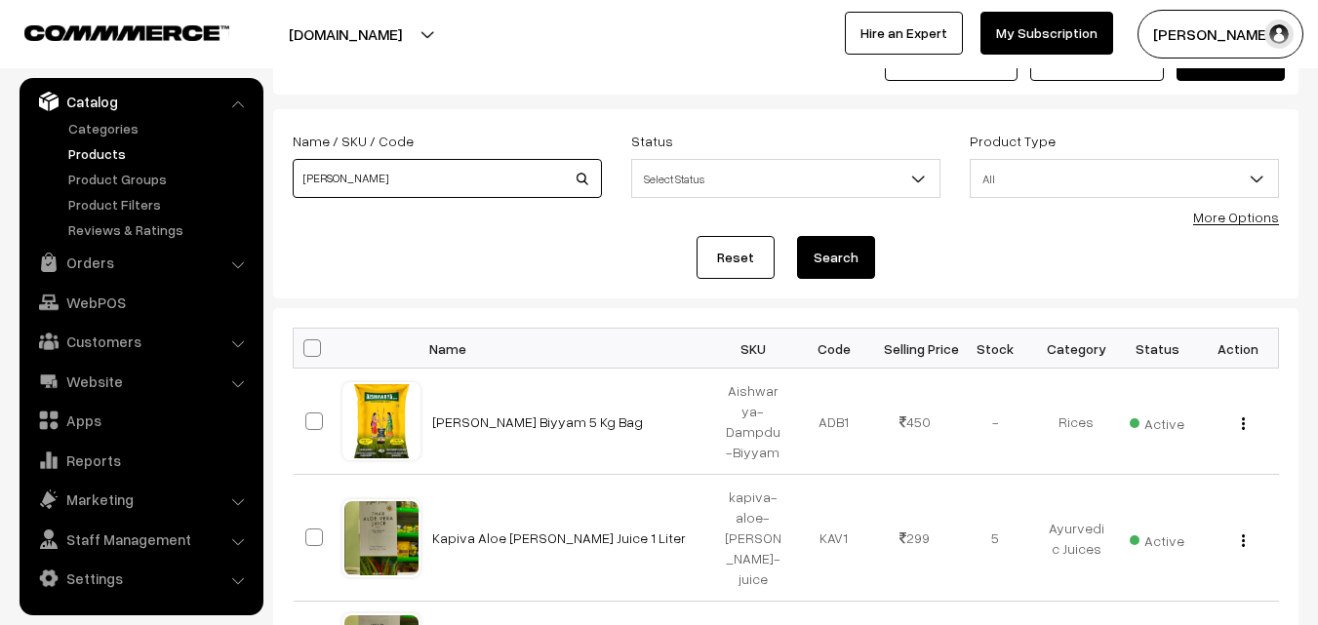
scroll to position [98, 0]
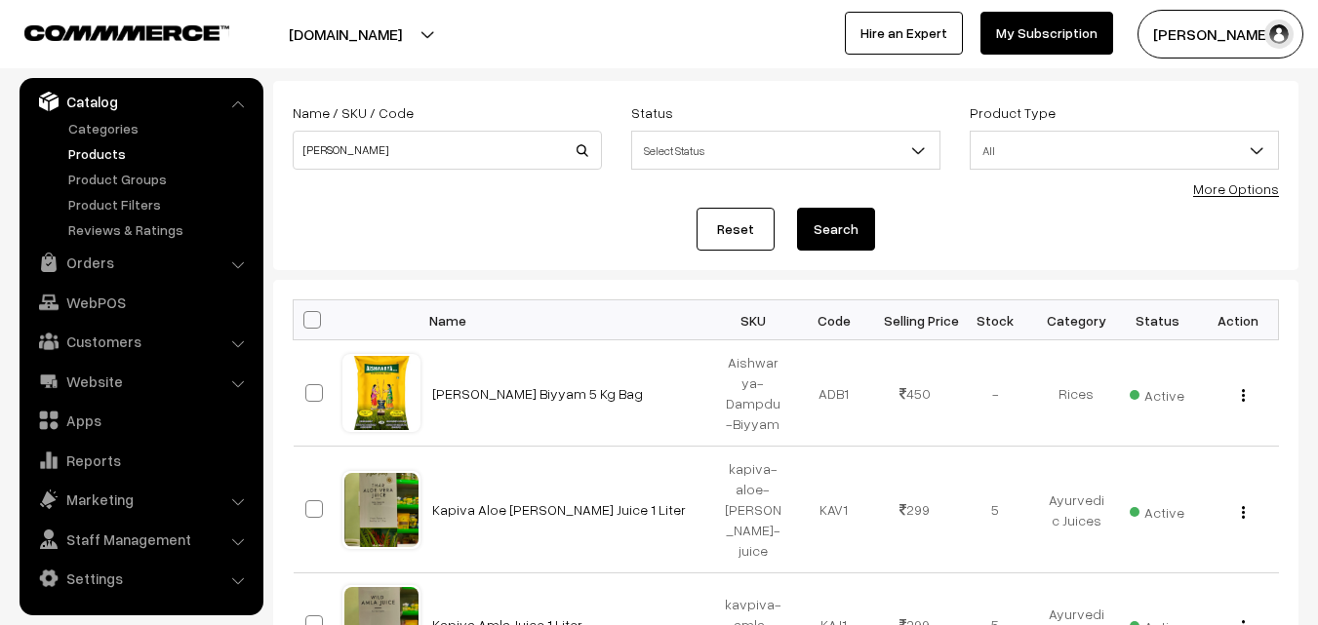
click at [848, 222] on button "Search" at bounding box center [836, 229] width 78 height 43
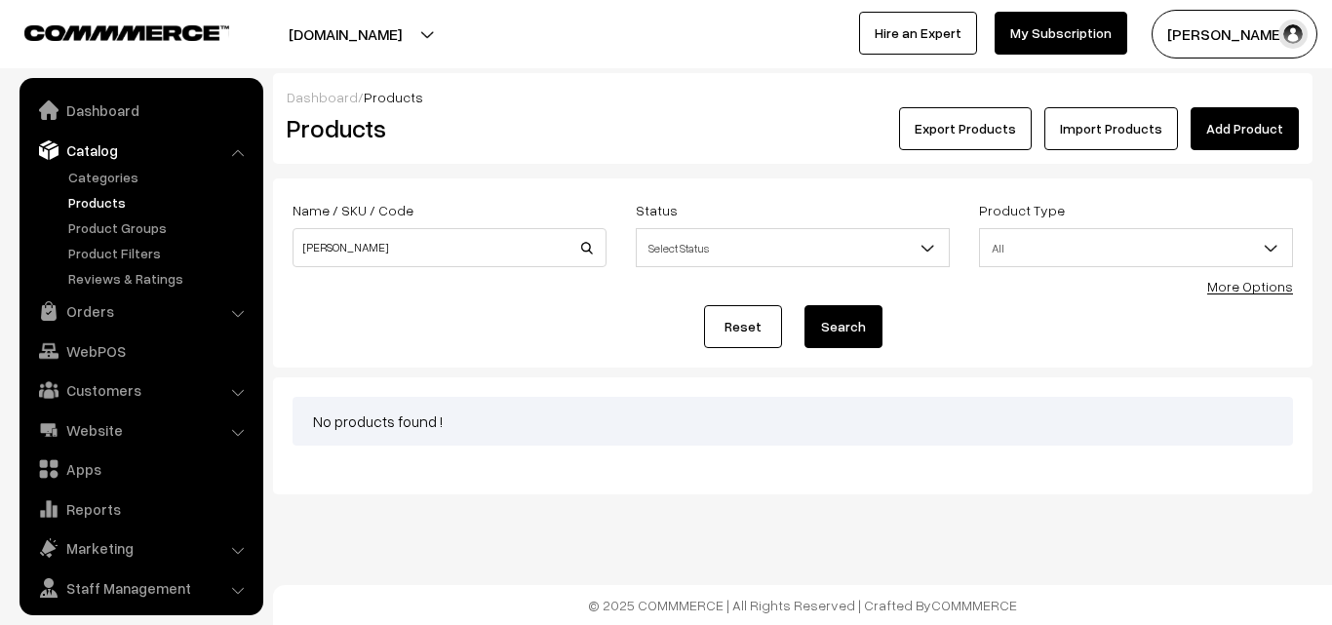
scroll to position [49, 0]
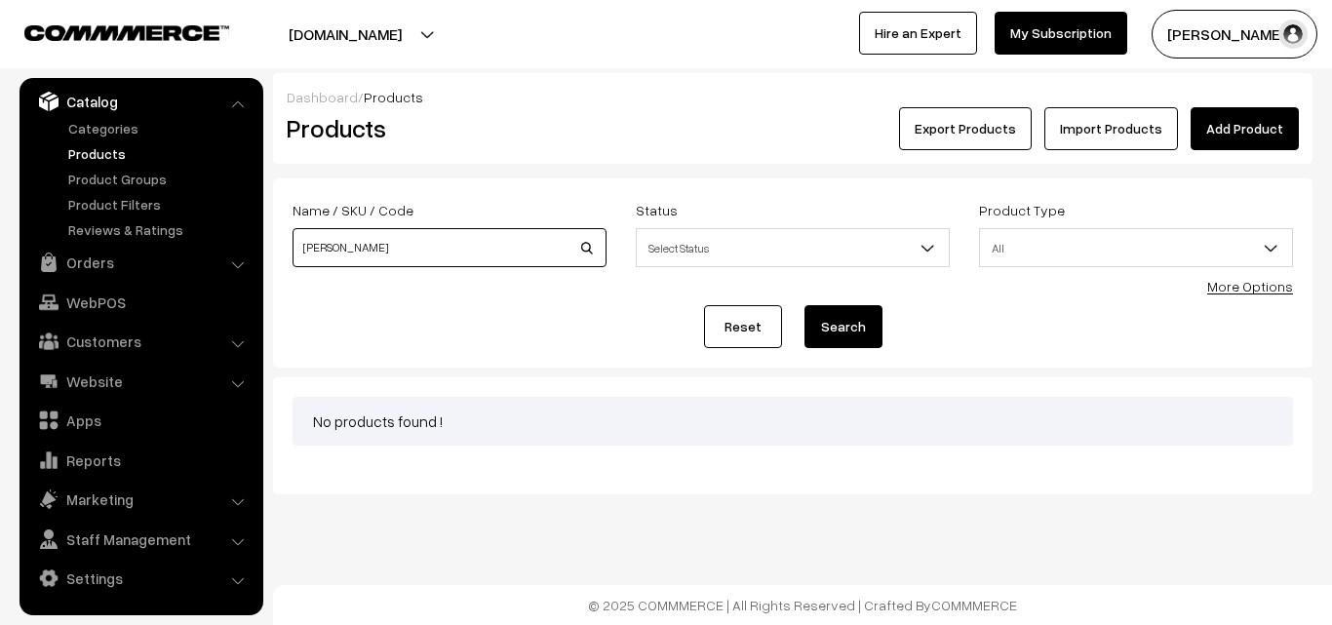
click at [325, 247] on input "[PERSON_NAME]" at bounding box center [450, 247] width 314 height 39
type input "rose marry"
click at [858, 331] on button "Search" at bounding box center [844, 326] width 78 height 43
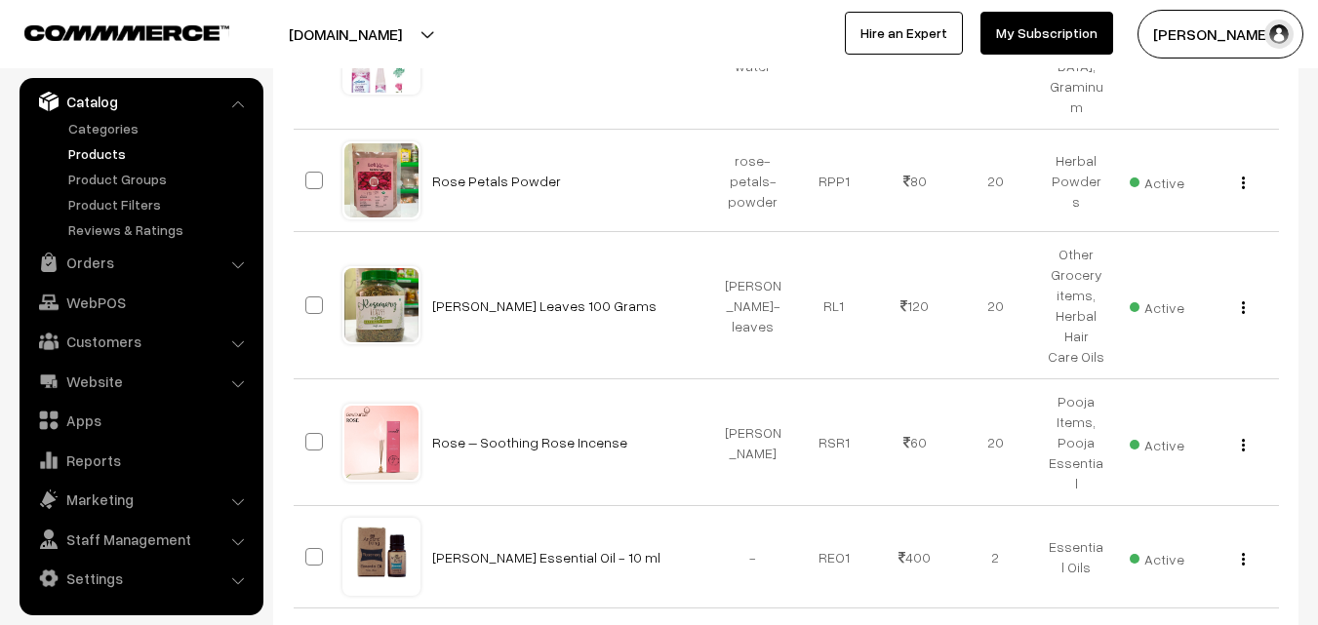
scroll to position [488, 0]
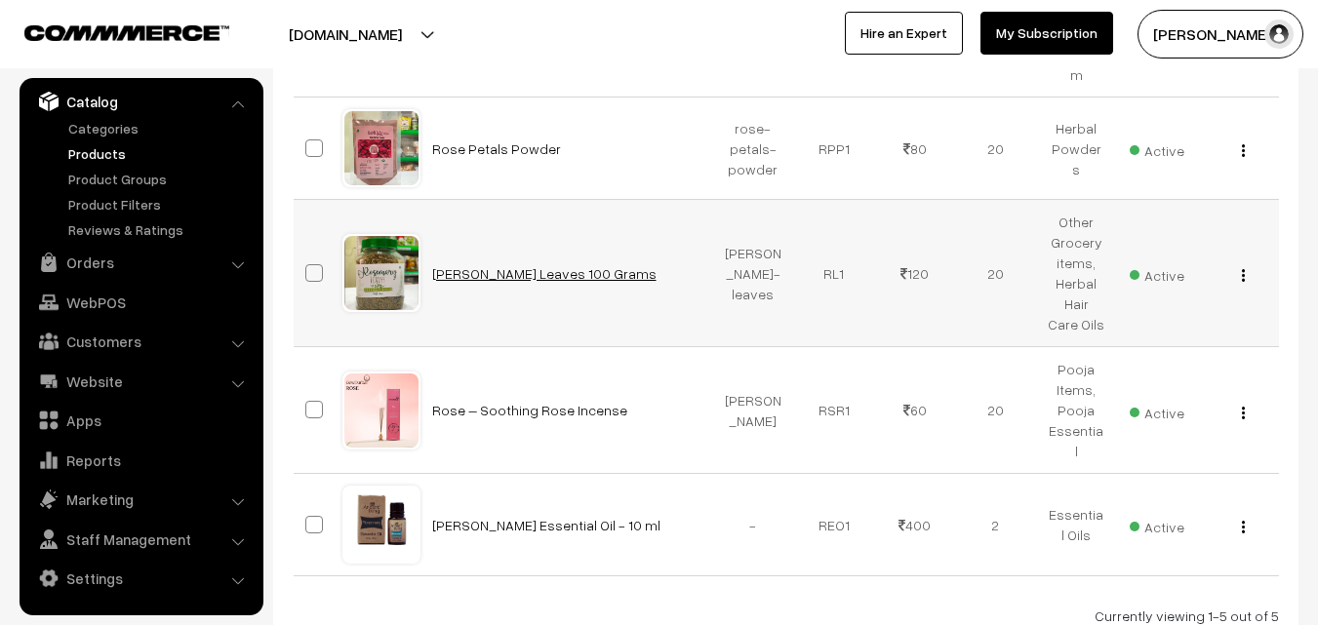
click at [498, 265] on link "Rosemary Leaves 100 Grams" at bounding box center [544, 273] width 224 height 17
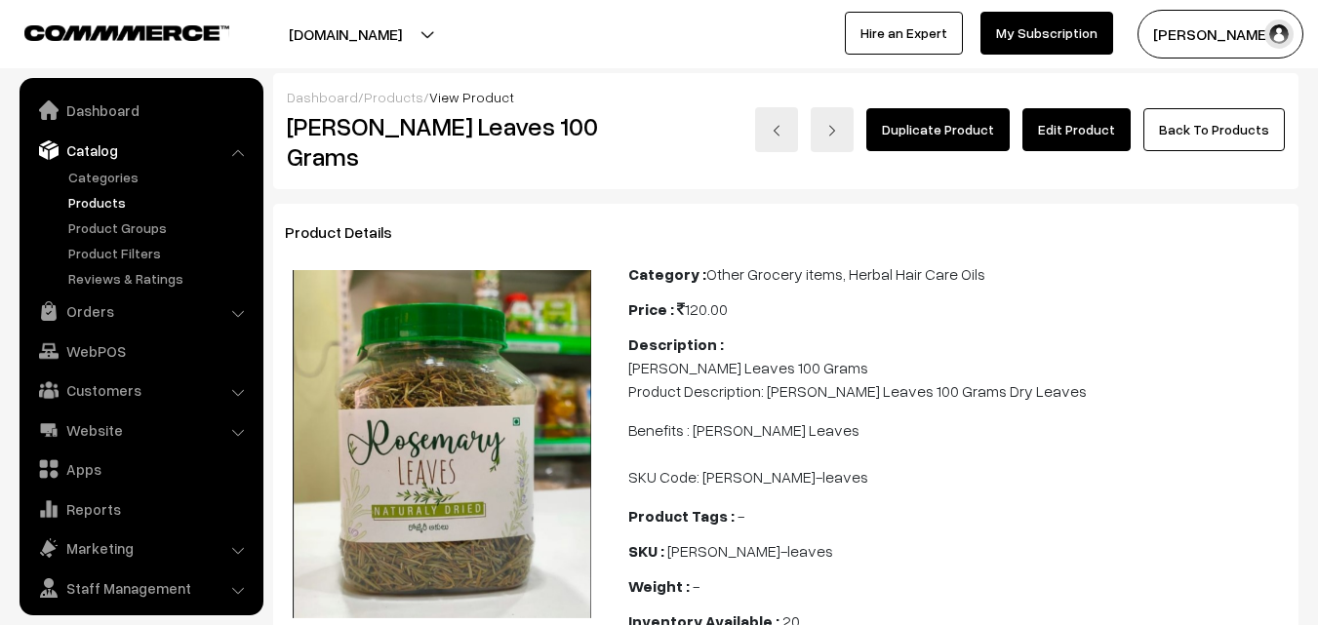
scroll to position [49, 0]
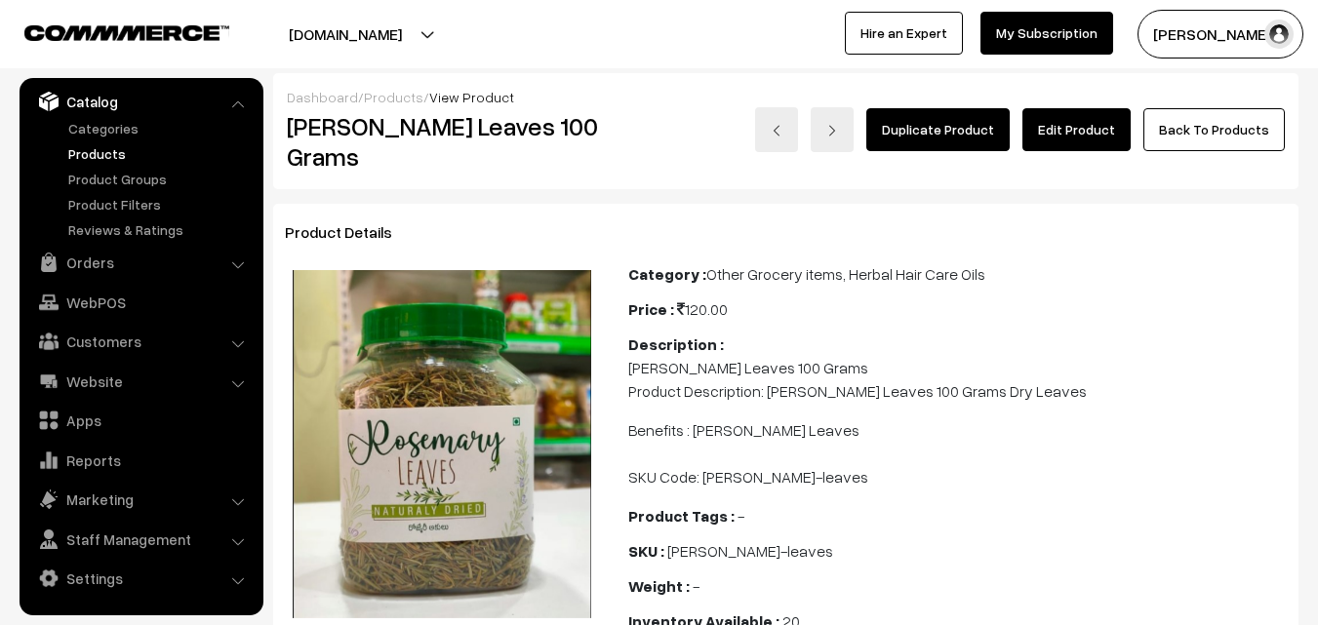
click at [1064, 139] on link "Edit Product" at bounding box center [1076, 129] width 108 height 43
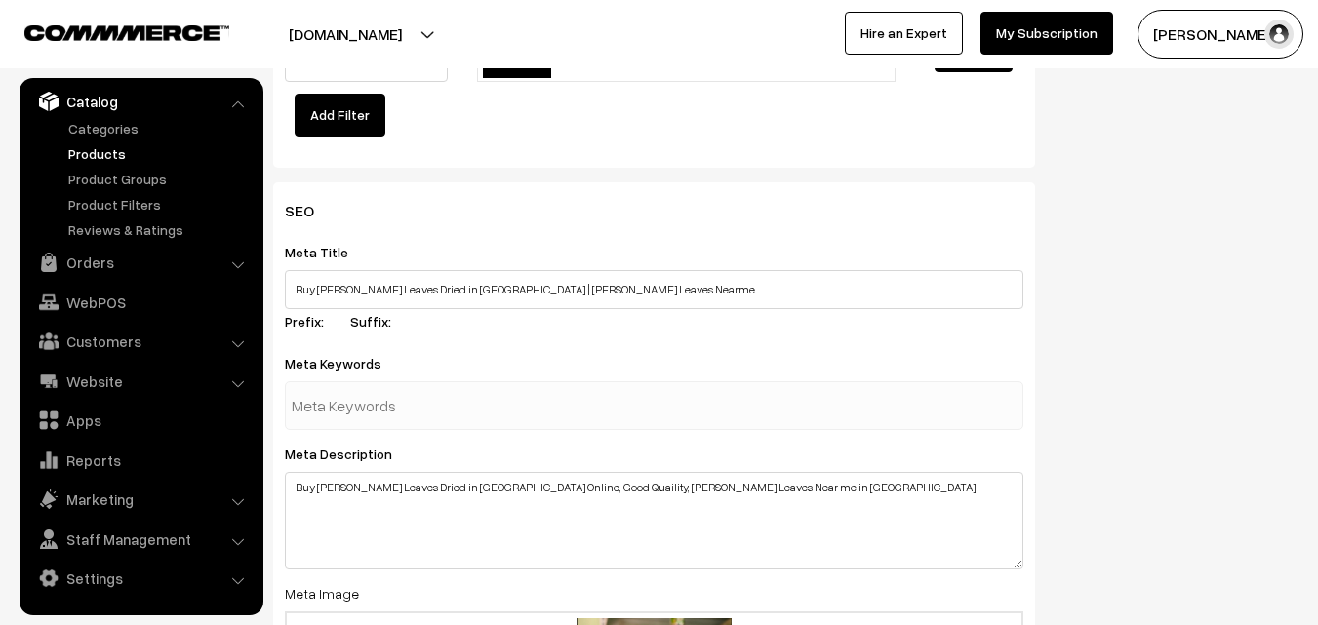
scroll to position [2687, 0]
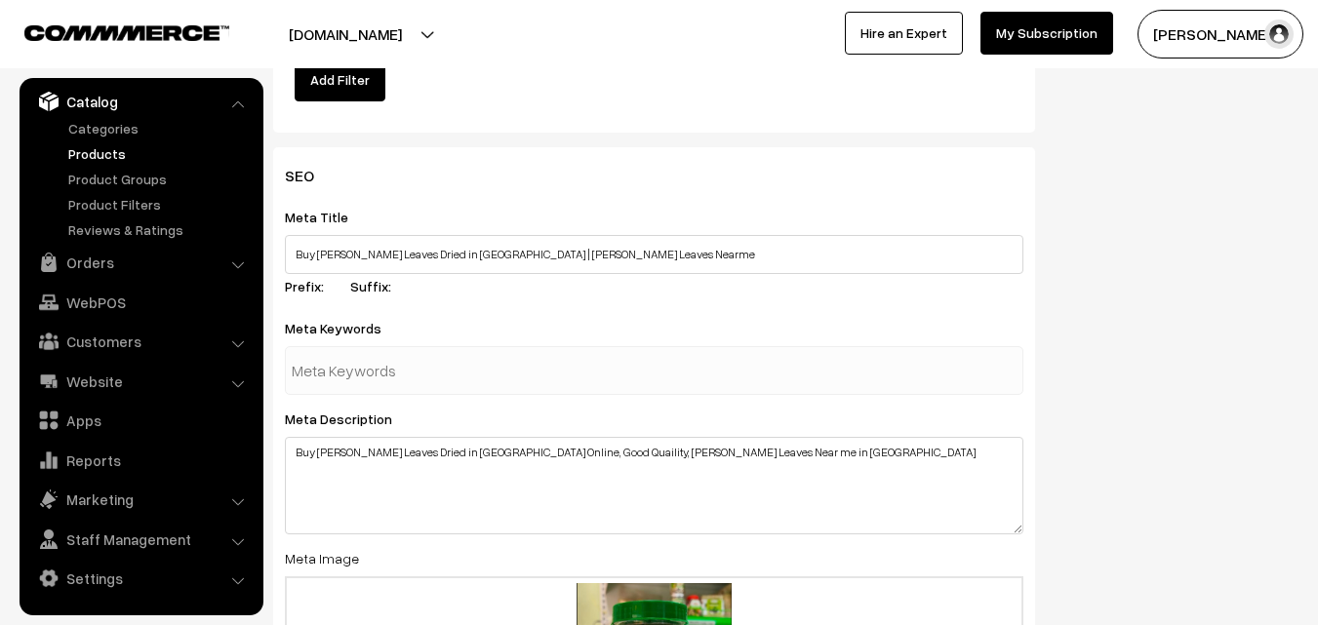
click at [393, 367] on input "text" at bounding box center [393, 370] width 203 height 39
click at [391, 351] on input "rosemar" at bounding box center [393, 370] width 203 height 39
type input "[PERSON_NAME] leaves for hair"
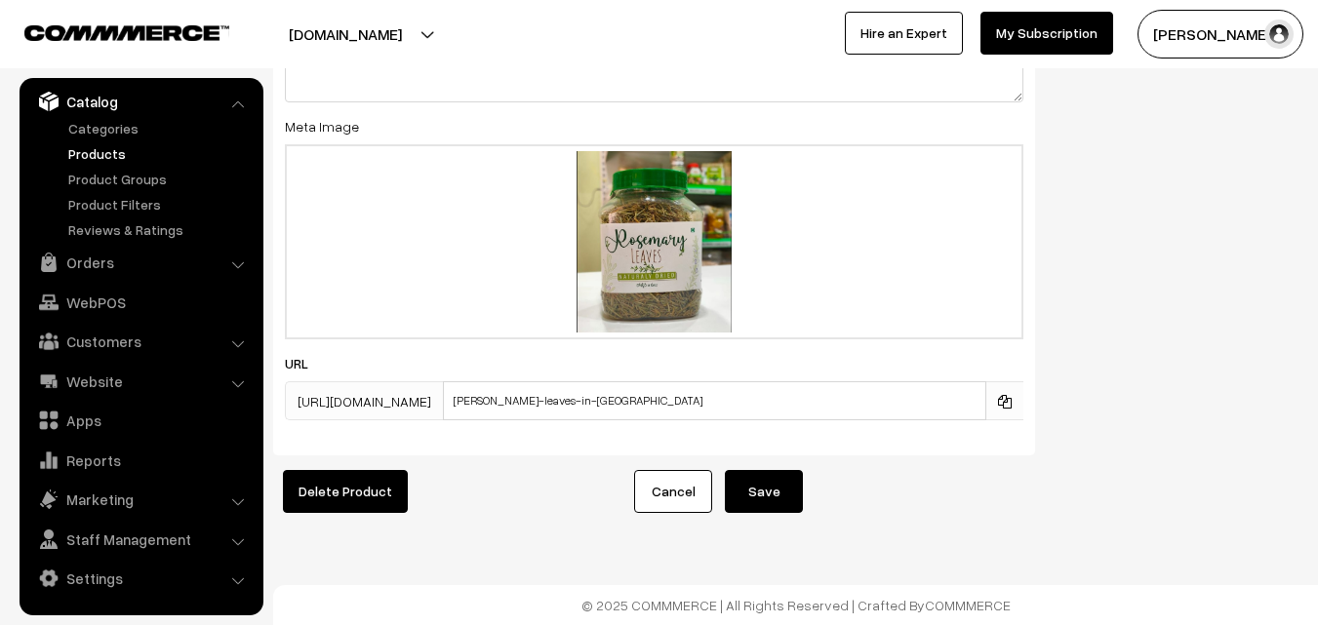
scroll to position [3181, 0]
type input "reosemary leaves where to buy in Hyderabad."
click at [779, 476] on button "Save" at bounding box center [764, 491] width 78 height 43
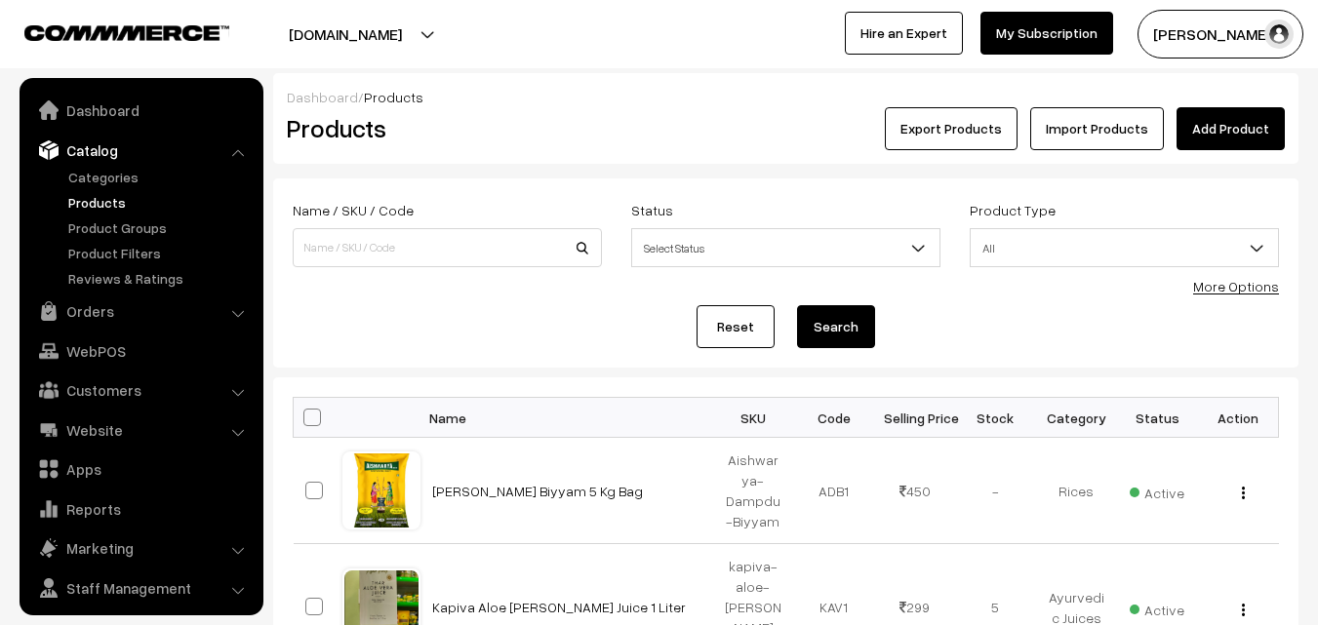
click at [361, 246] on input at bounding box center [447, 247] width 309 height 39
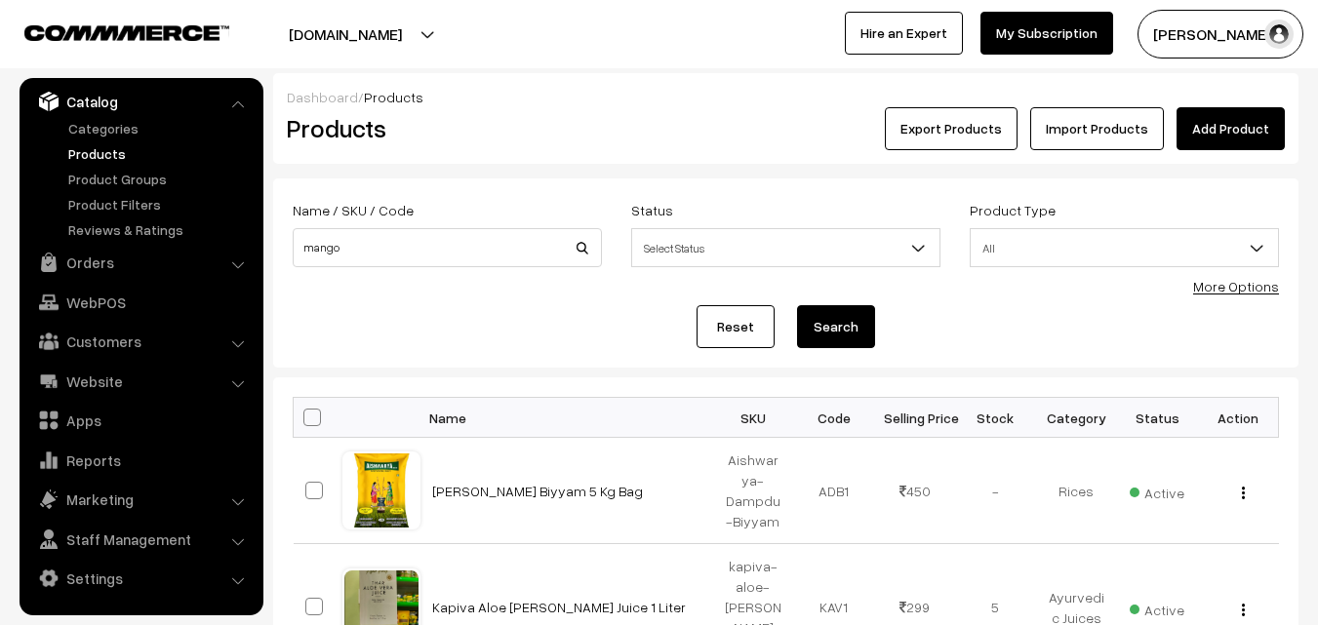
type input "mango"
click at [836, 327] on button "Search" at bounding box center [836, 326] width 78 height 43
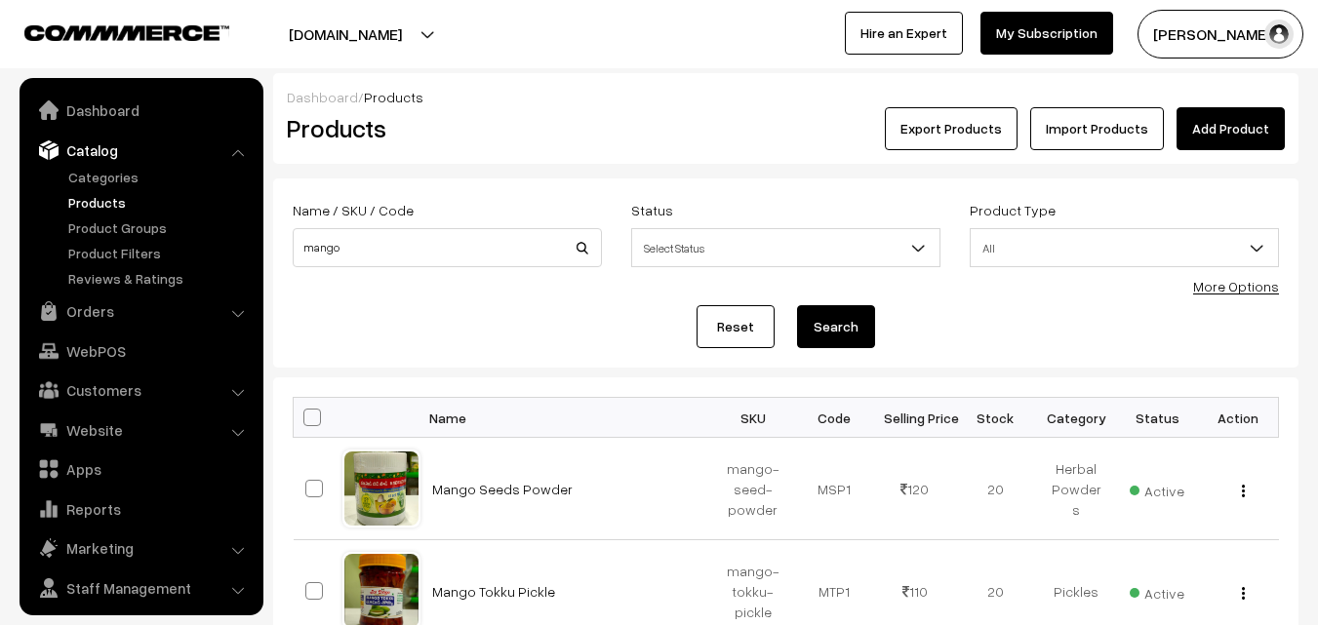
scroll to position [49, 0]
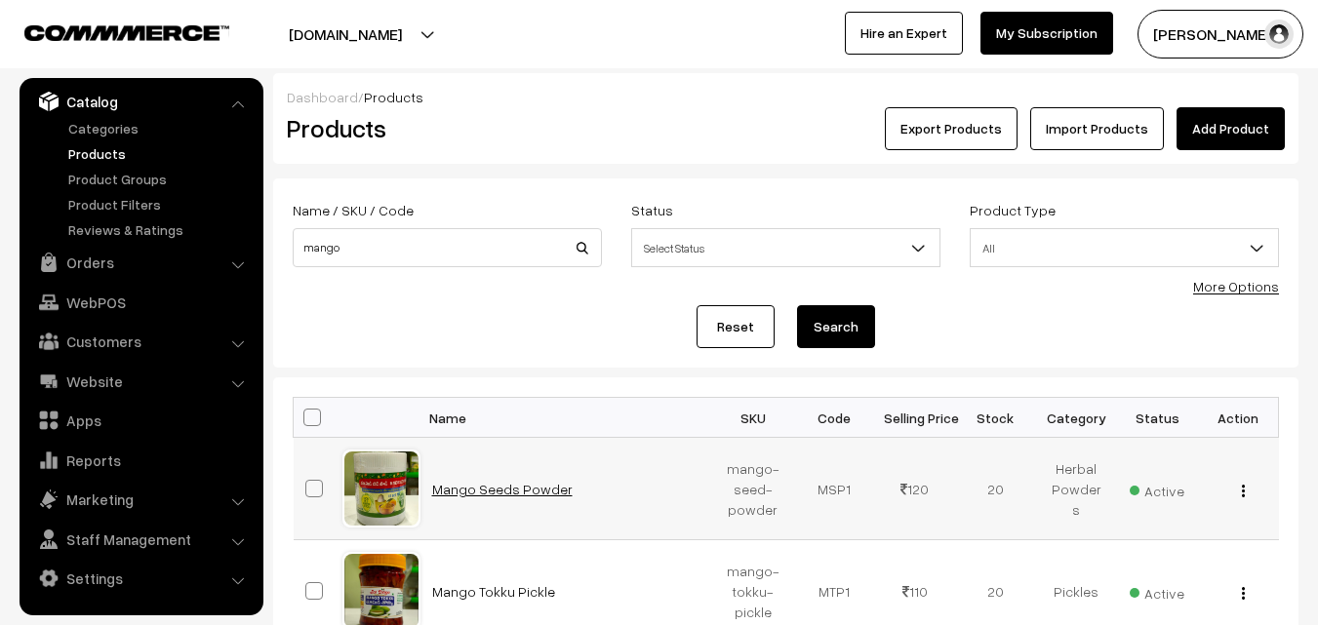
click at [511, 490] on link "Mango Seeds Powder" at bounding box center [502, 489] width 140 height 17
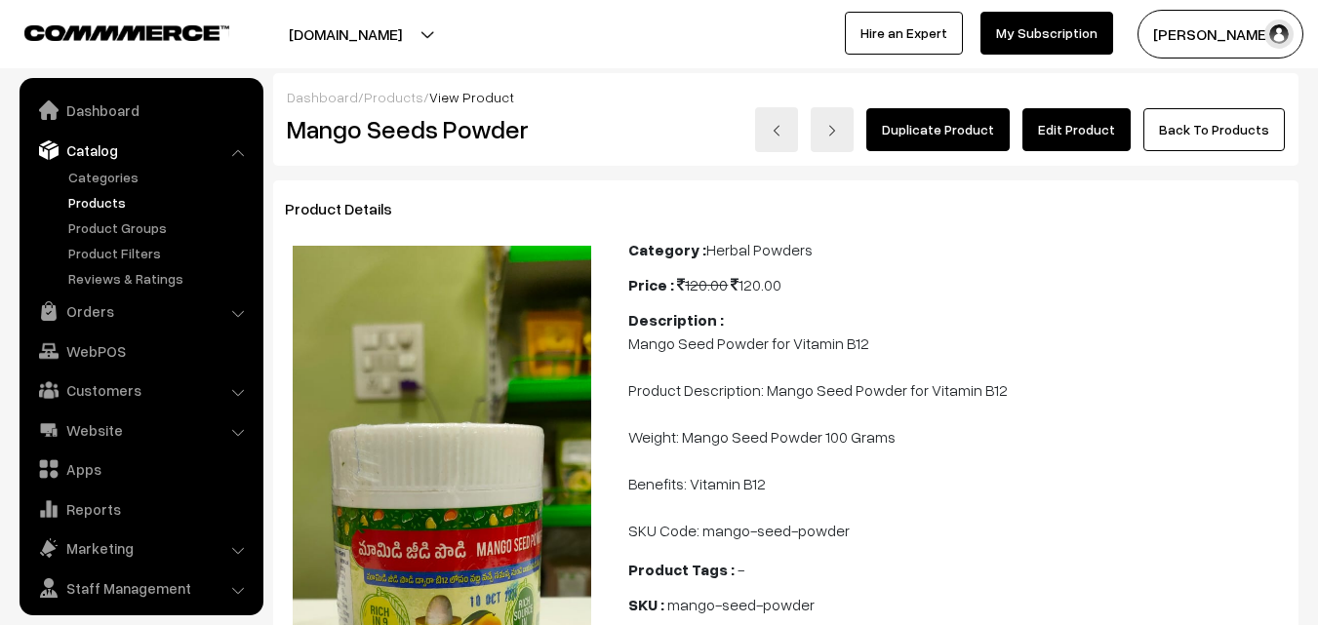
scroll to position [49, 0]
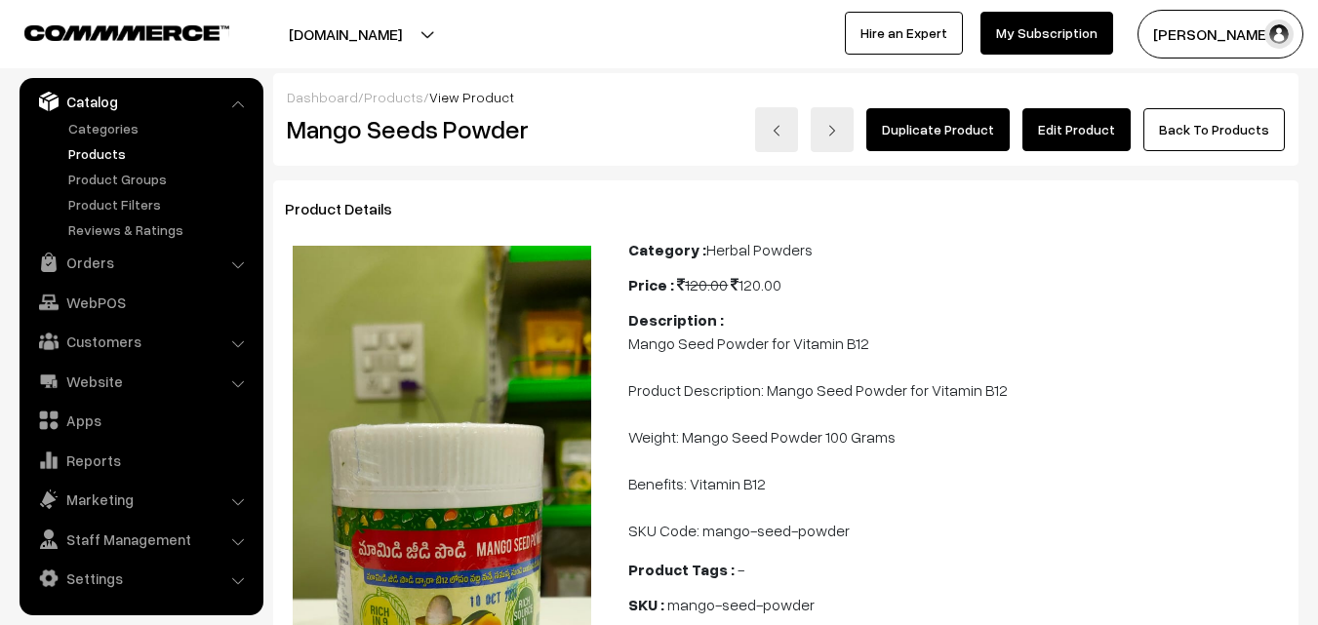
click at [1052, 129] on link "Edit Product" at bounding box center [1076, 129] width 108 height 43
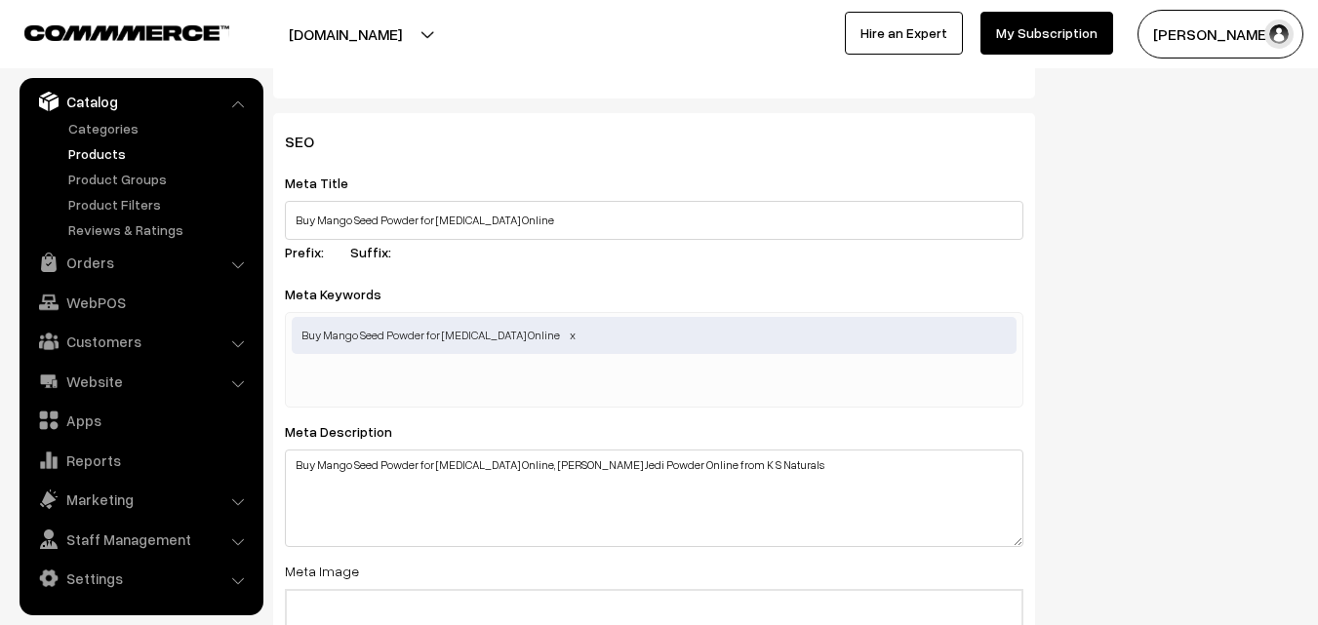
scroll to position [2633, 0]
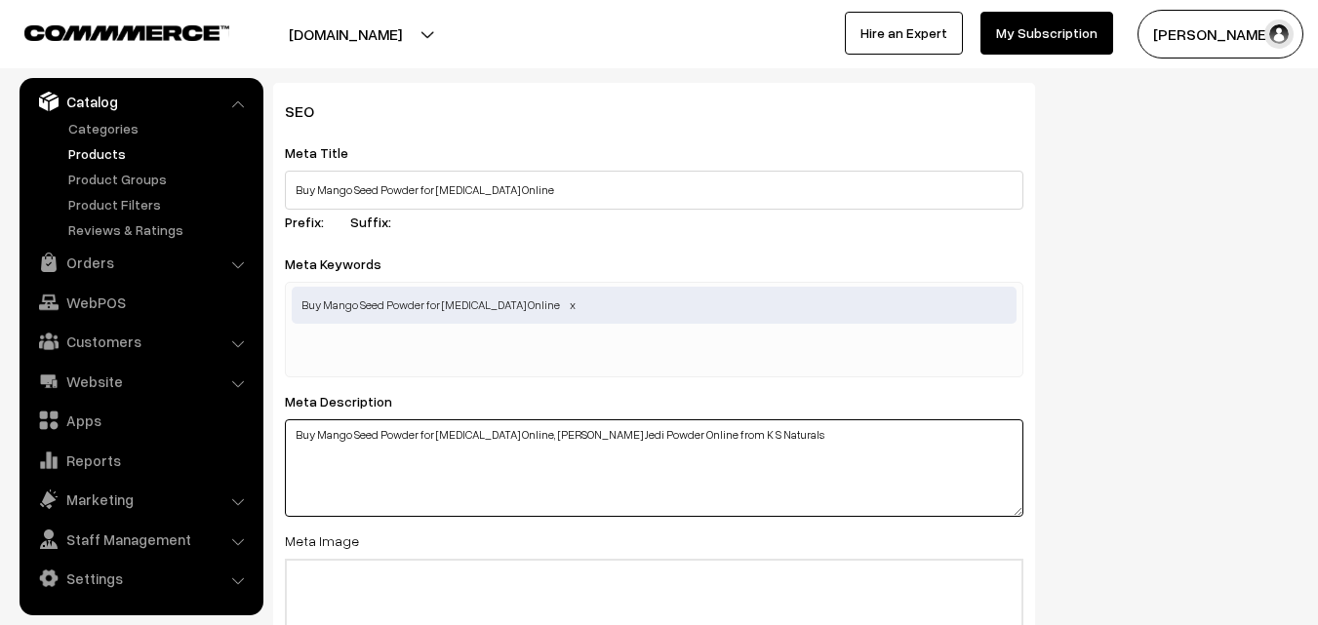
click at [767, 439] on textarea "Buy Mango Seed Powder for Vitamin B12 Online, Mamidi Jedi Powder Online from K …" at bounding box center [654, 468] width 738 height 98
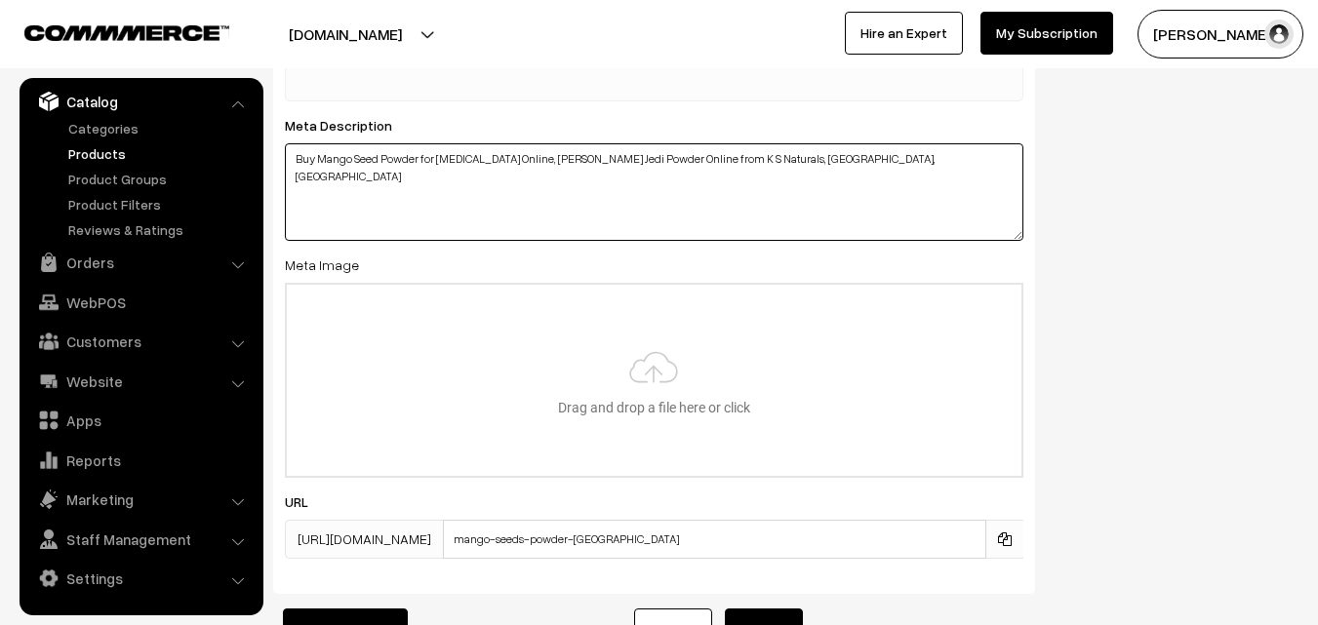
scroll to position [2926, 0]
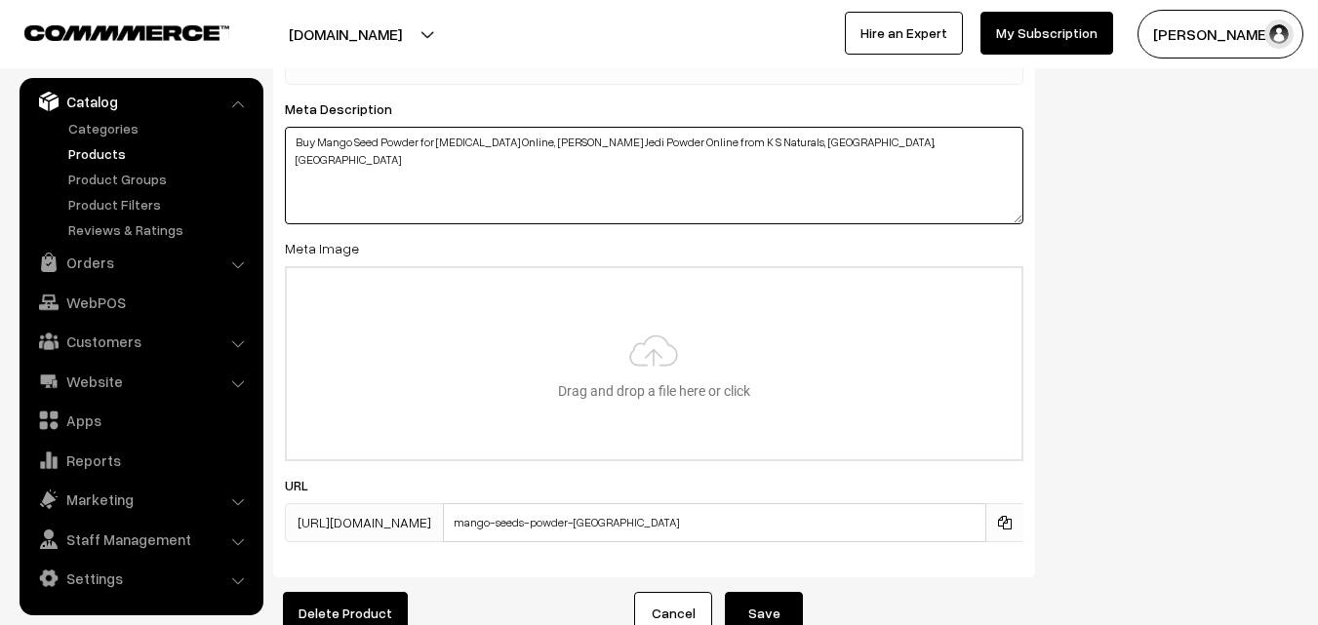
type textarea "Buy Mango Seed Powder for Vitamin B12 Online, Mamidi Jedi Powder Online from K …"
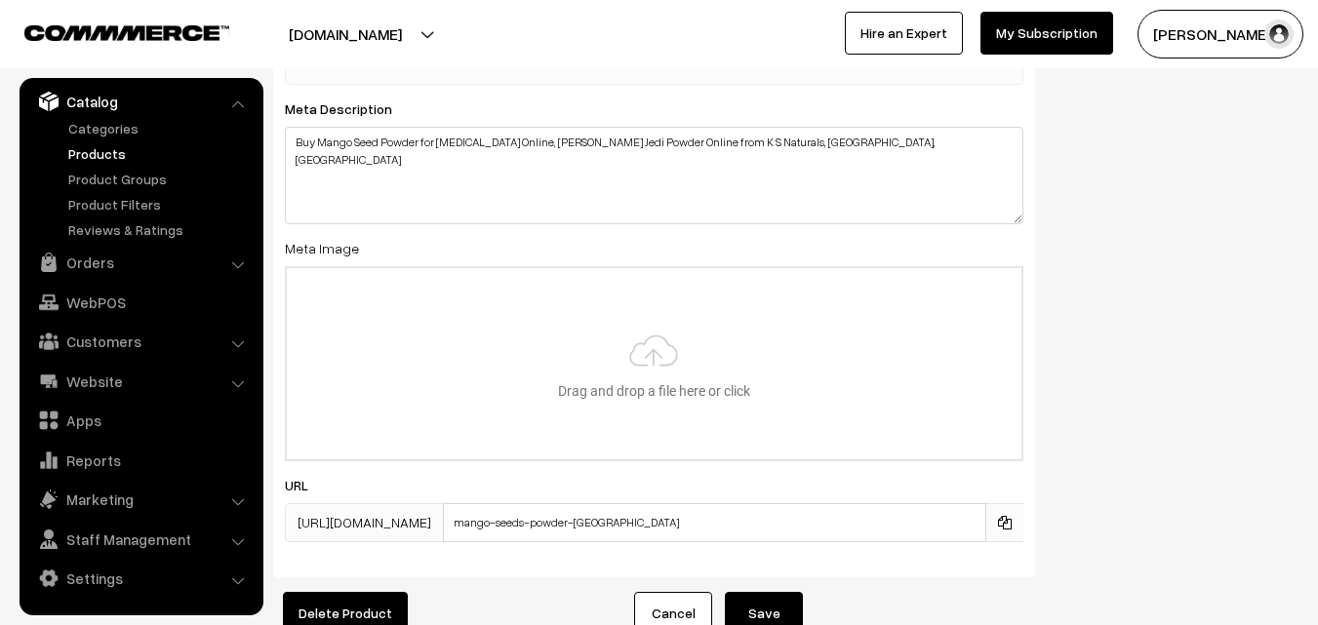
click at [766, 601] on button "Save" at bounding box center [764, 613] width 78 height 43
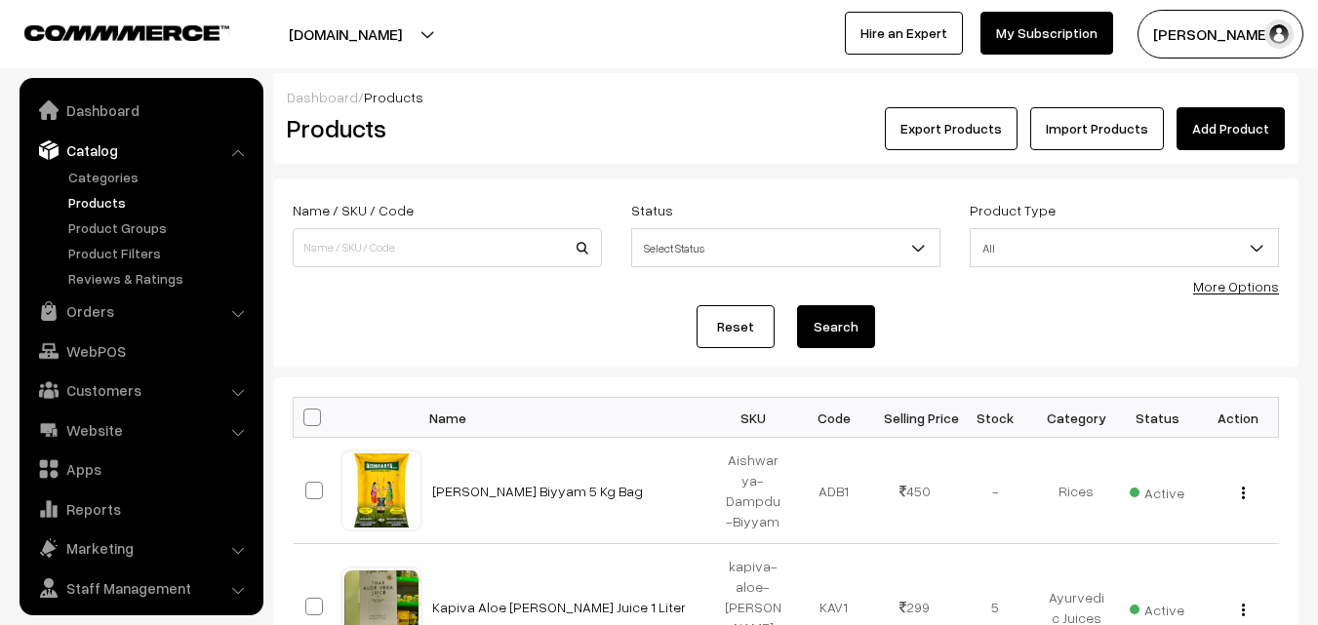
scroll to position [49, 0]
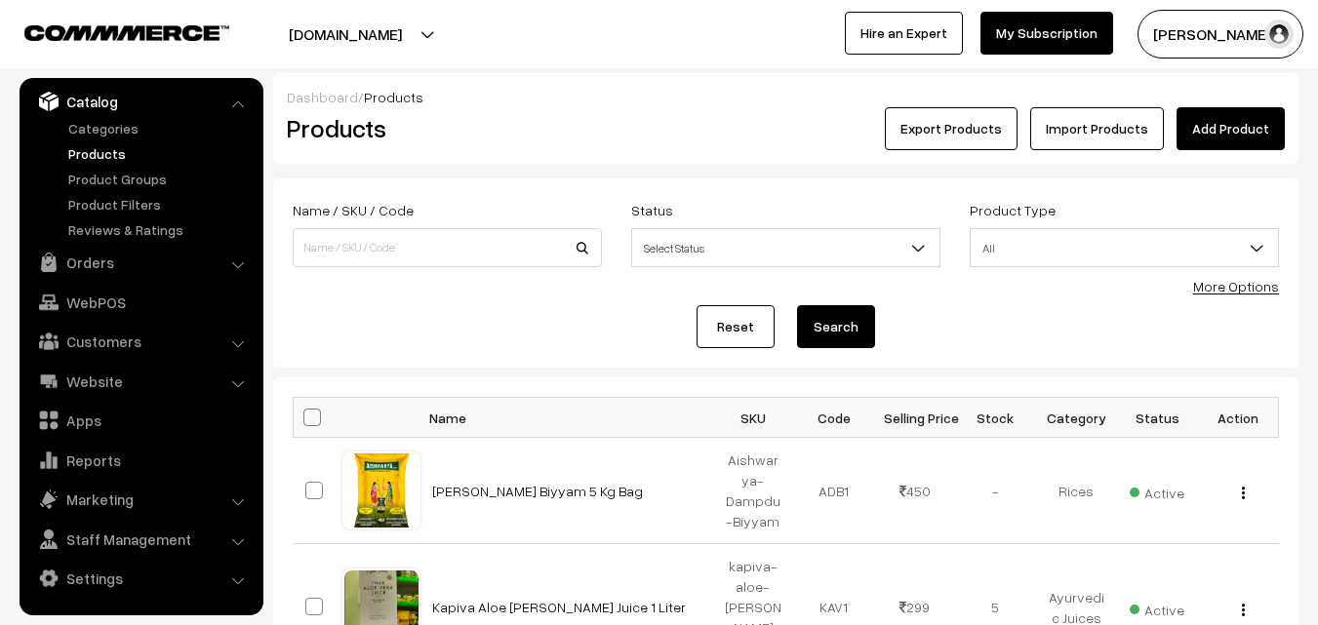
click at [94, 148] on link "Products" at bounding box center [159, 153] width 193 height 20
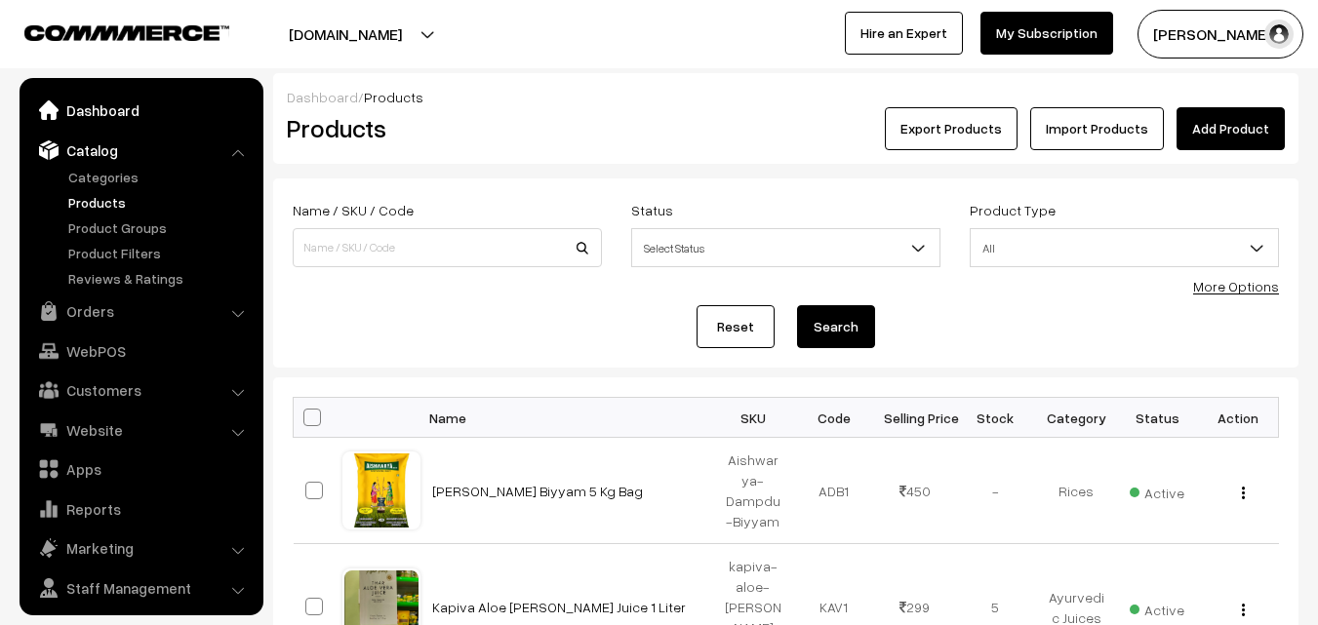
click at [102, 118] on link "Dashboard" at bounding box center [140, 110] width 232 height 35
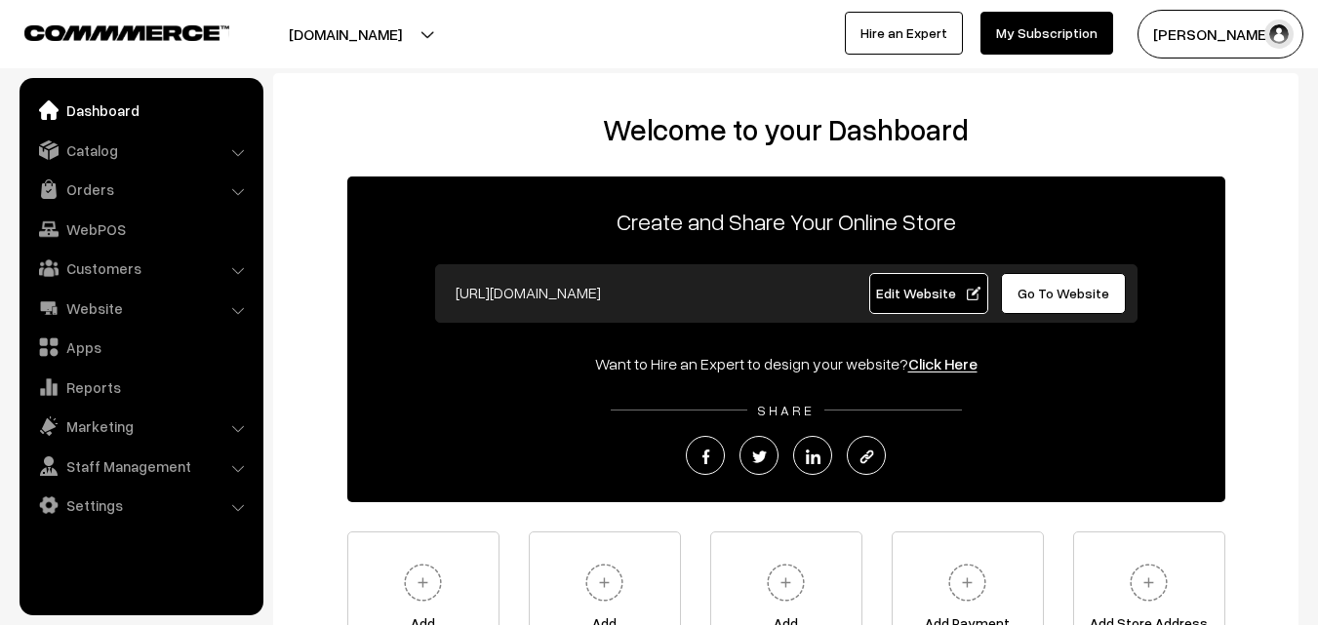
click at [98, 184] on link "Orders" at bounding box center [140, 189] width 232 height 35
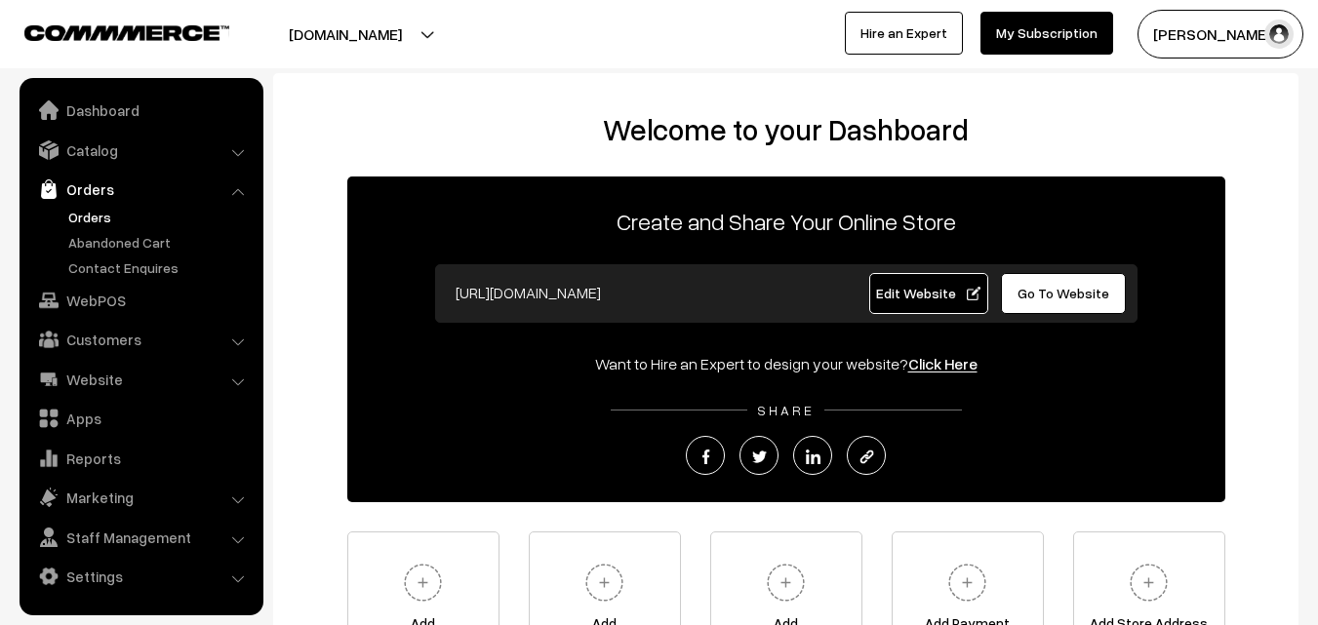
click at [97, 213] on link "Orders" at bounding box center [159, 217] width 193 height 20
